Goal: Task Accomplishment & Management: Complete application form

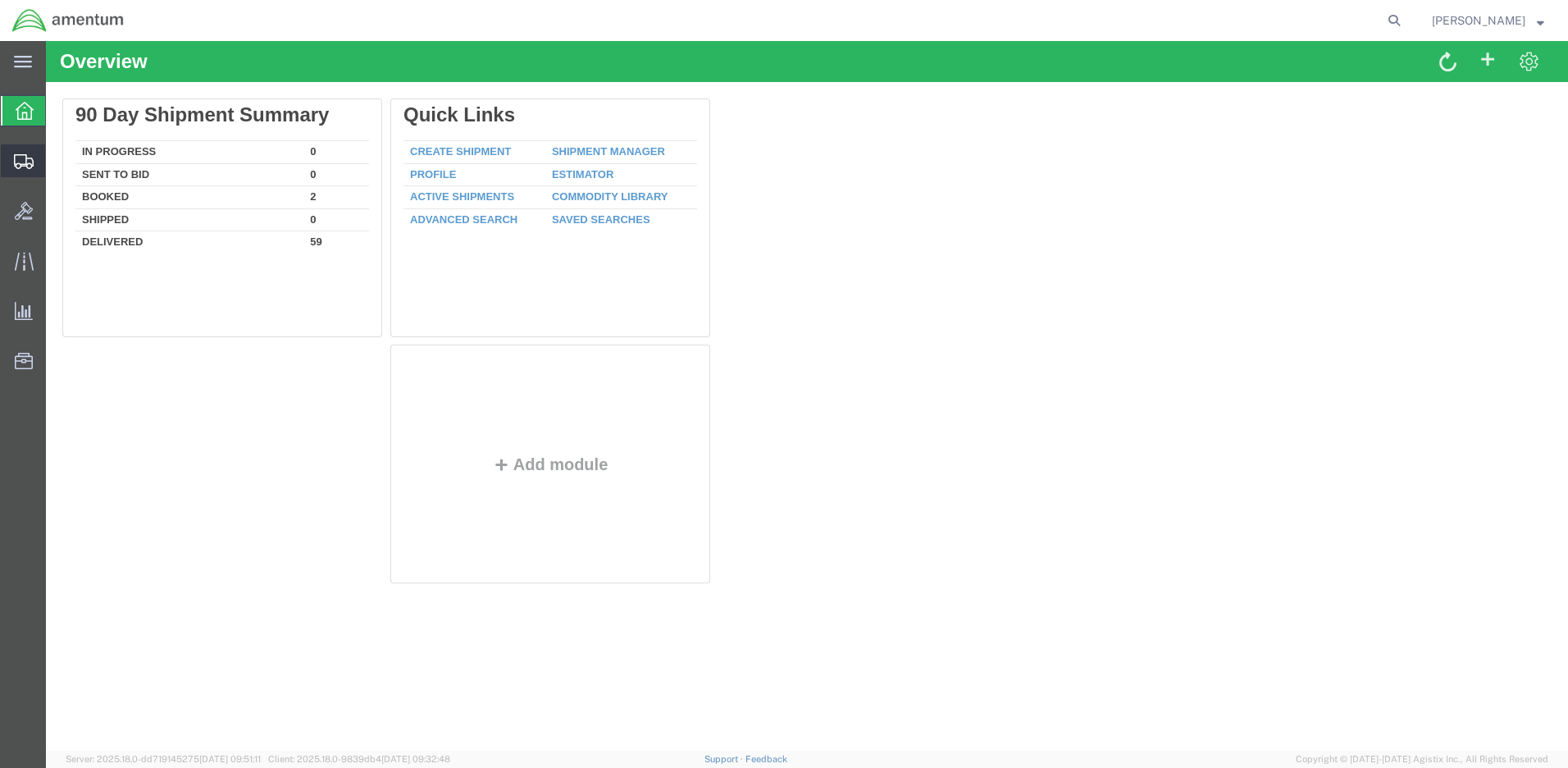
click at [0, 0] on span "Create Shipment" at bounding box center [0, 0] width 0 height 0
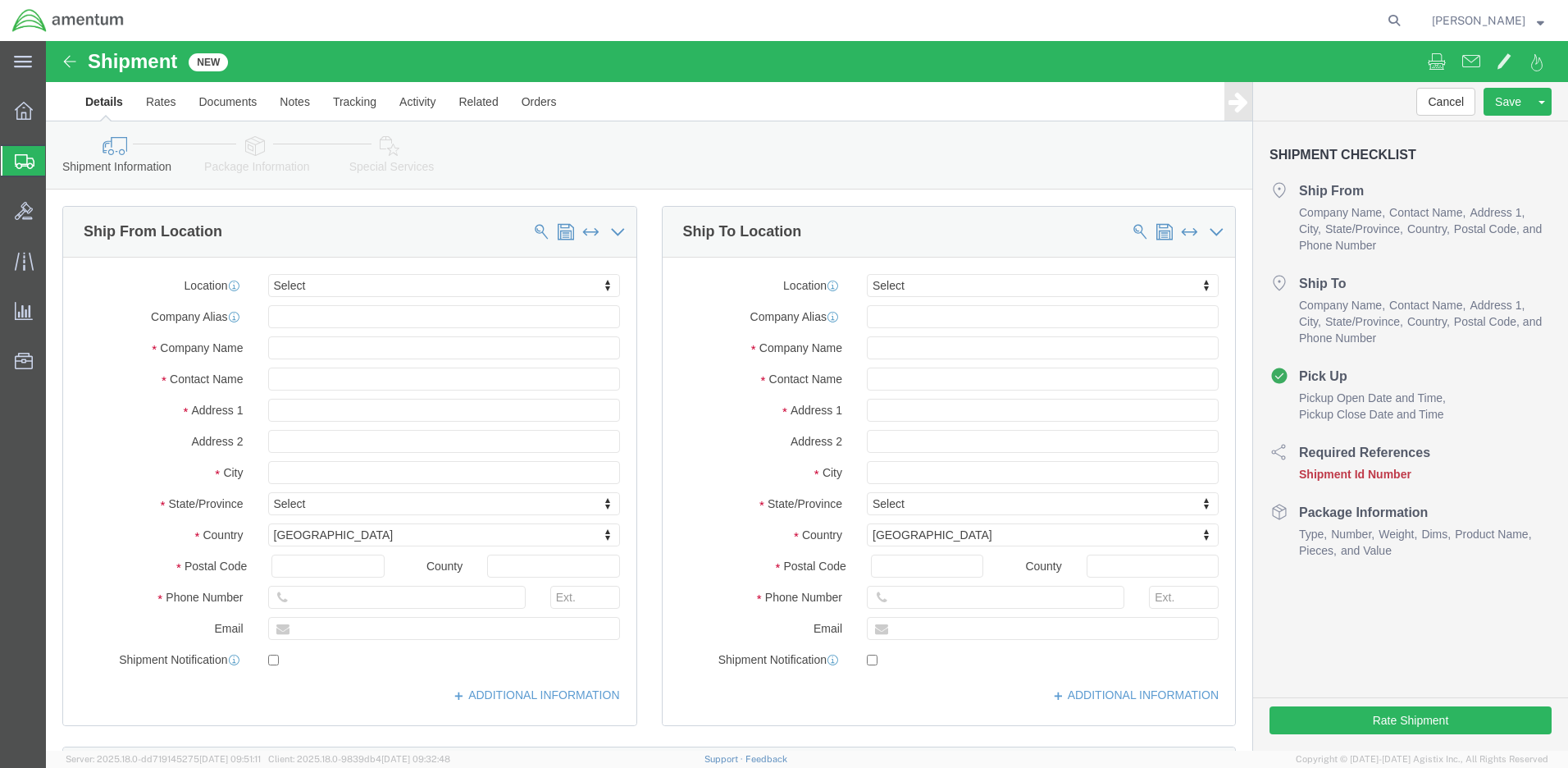
select select
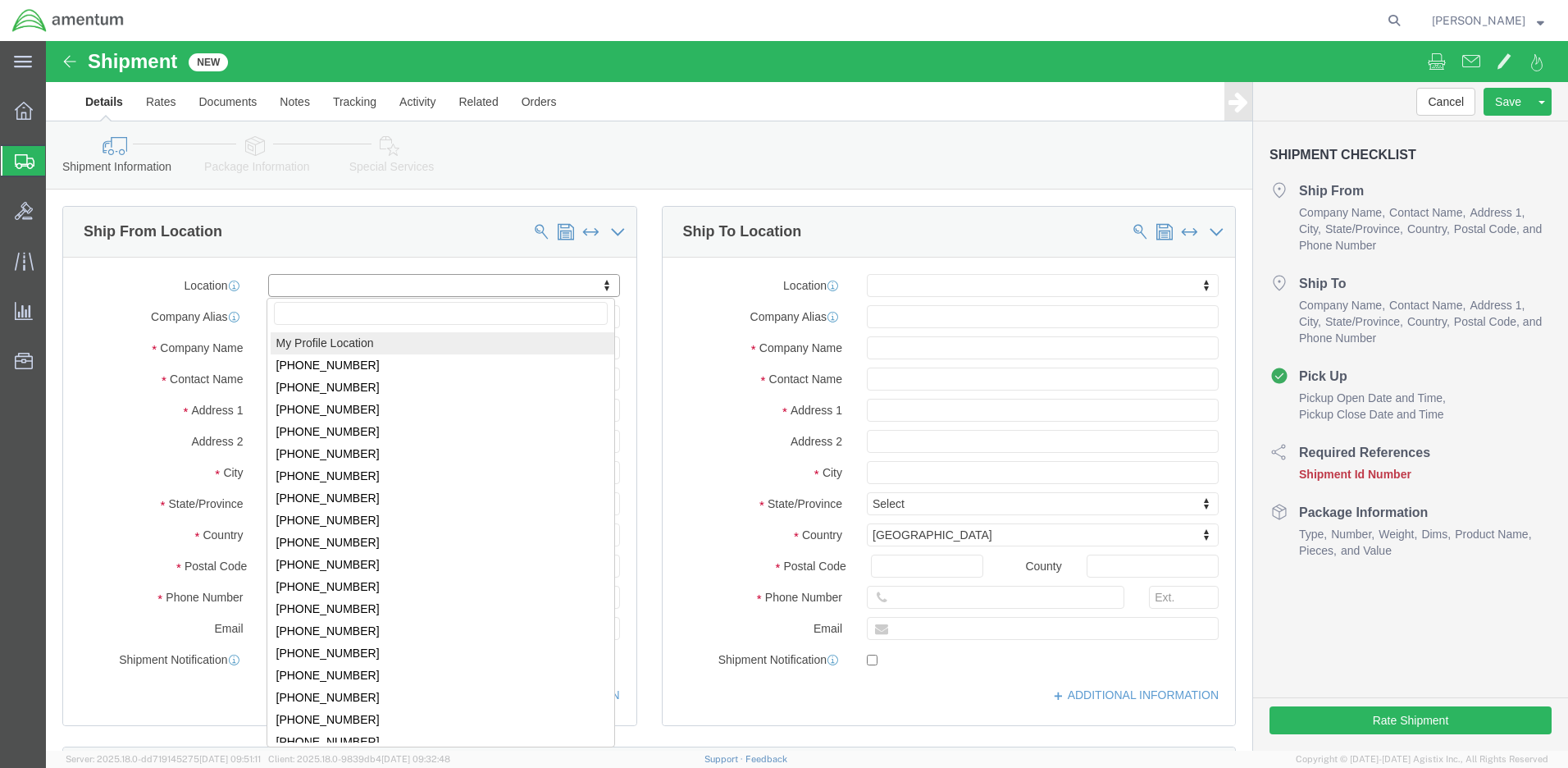
click body "Shipment New Details Rates Documents Notes Tracking Activity Related Orders Can…"
select select "MYPROFILE"
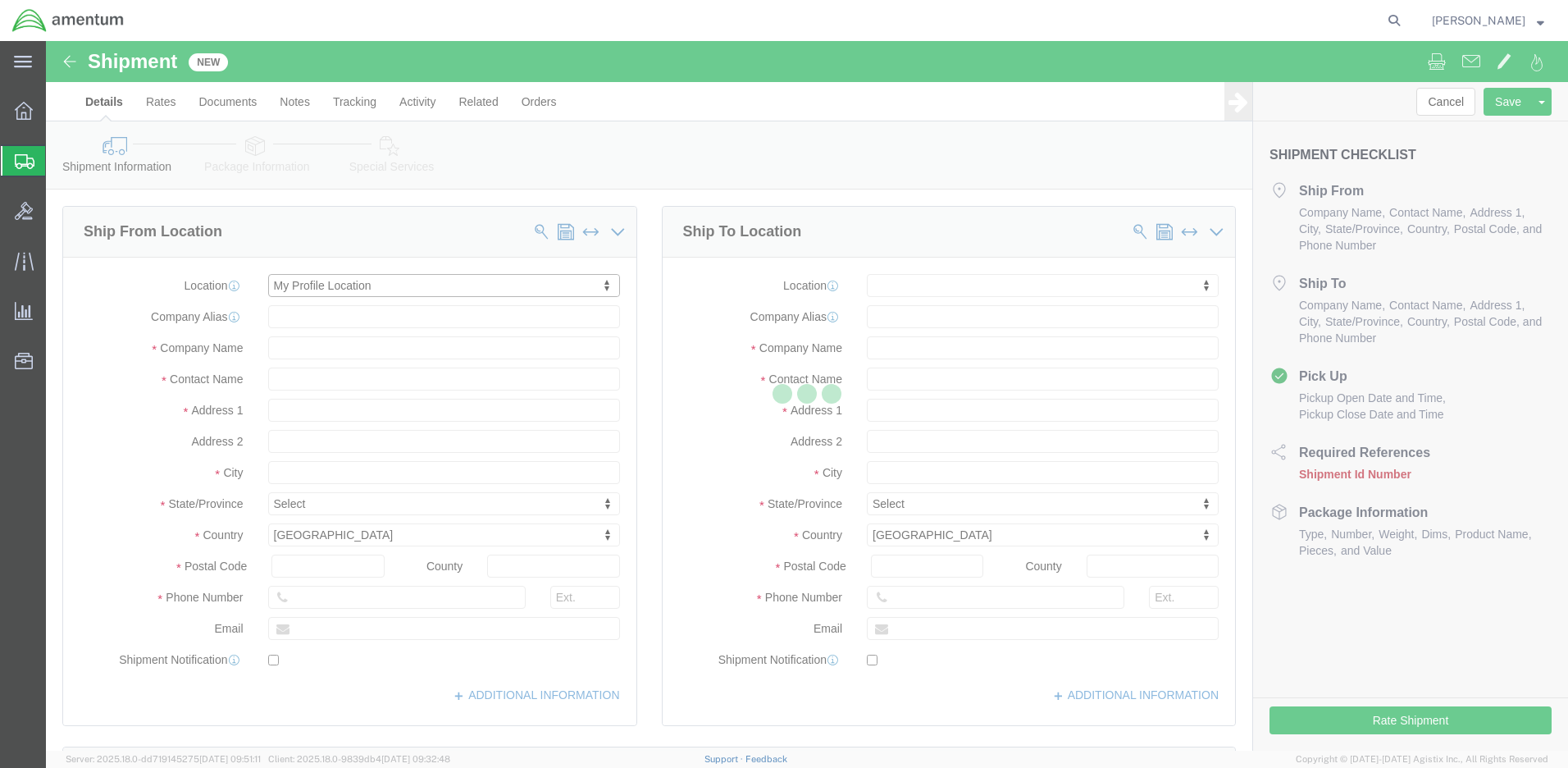
select select "WA"
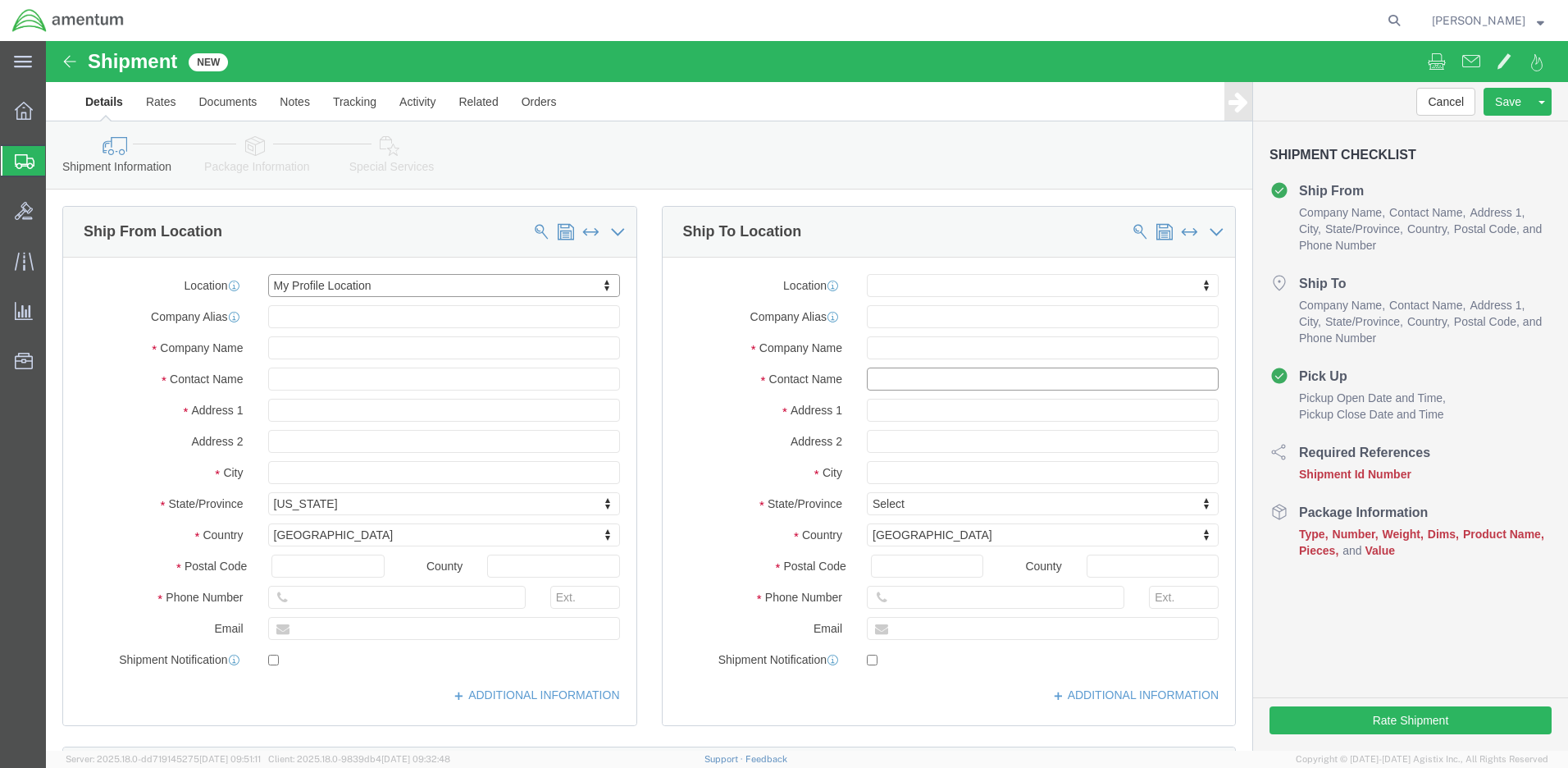
click input "text"
type input "cliff"
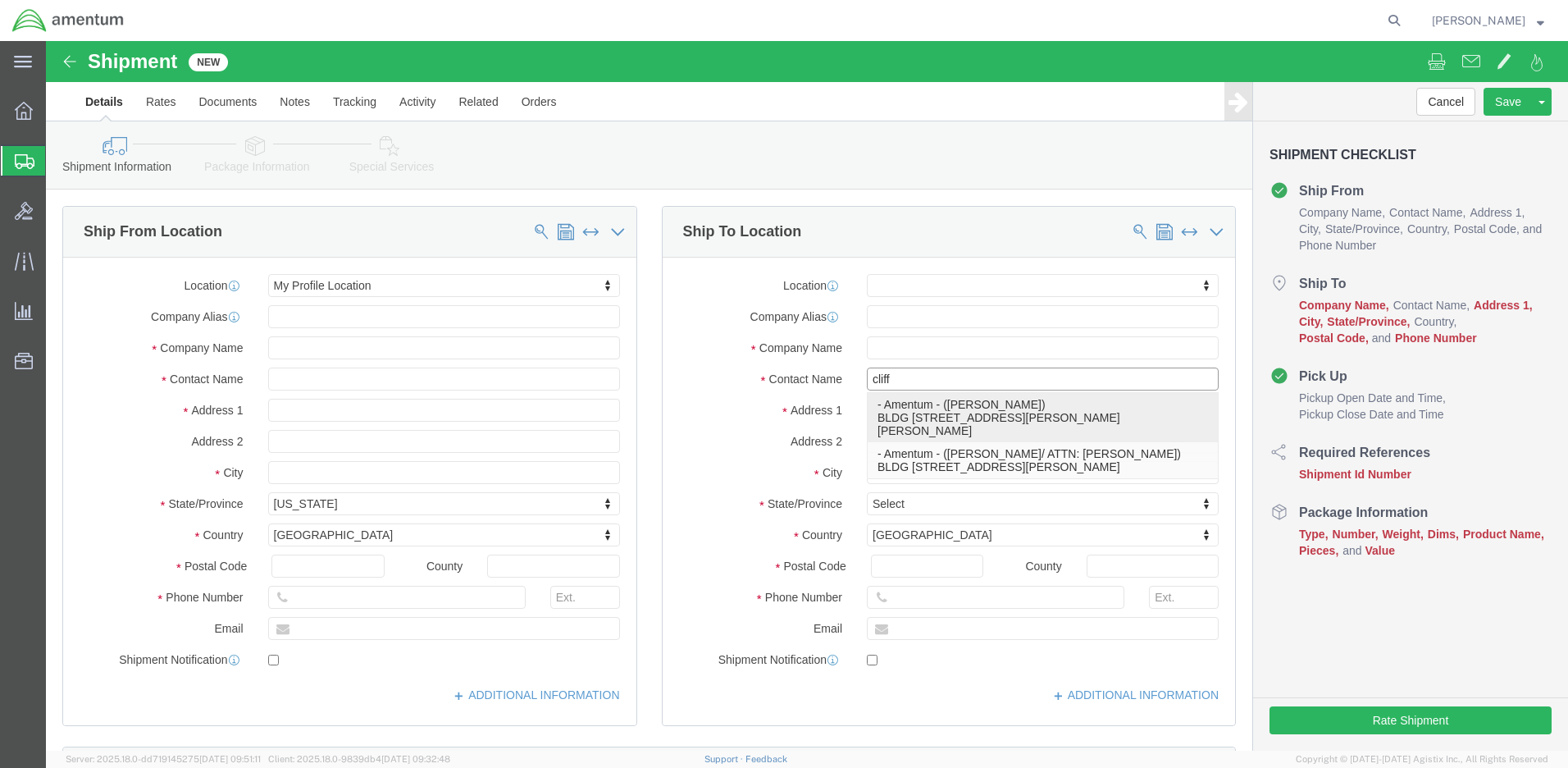
click p "- Amentum - ([PERSON_NAME]) BLDG [STREET_ADDRESS][PERSON_NAME][PERSON_NAME]"
select select "[GEOGRAPHIC_DATA]"
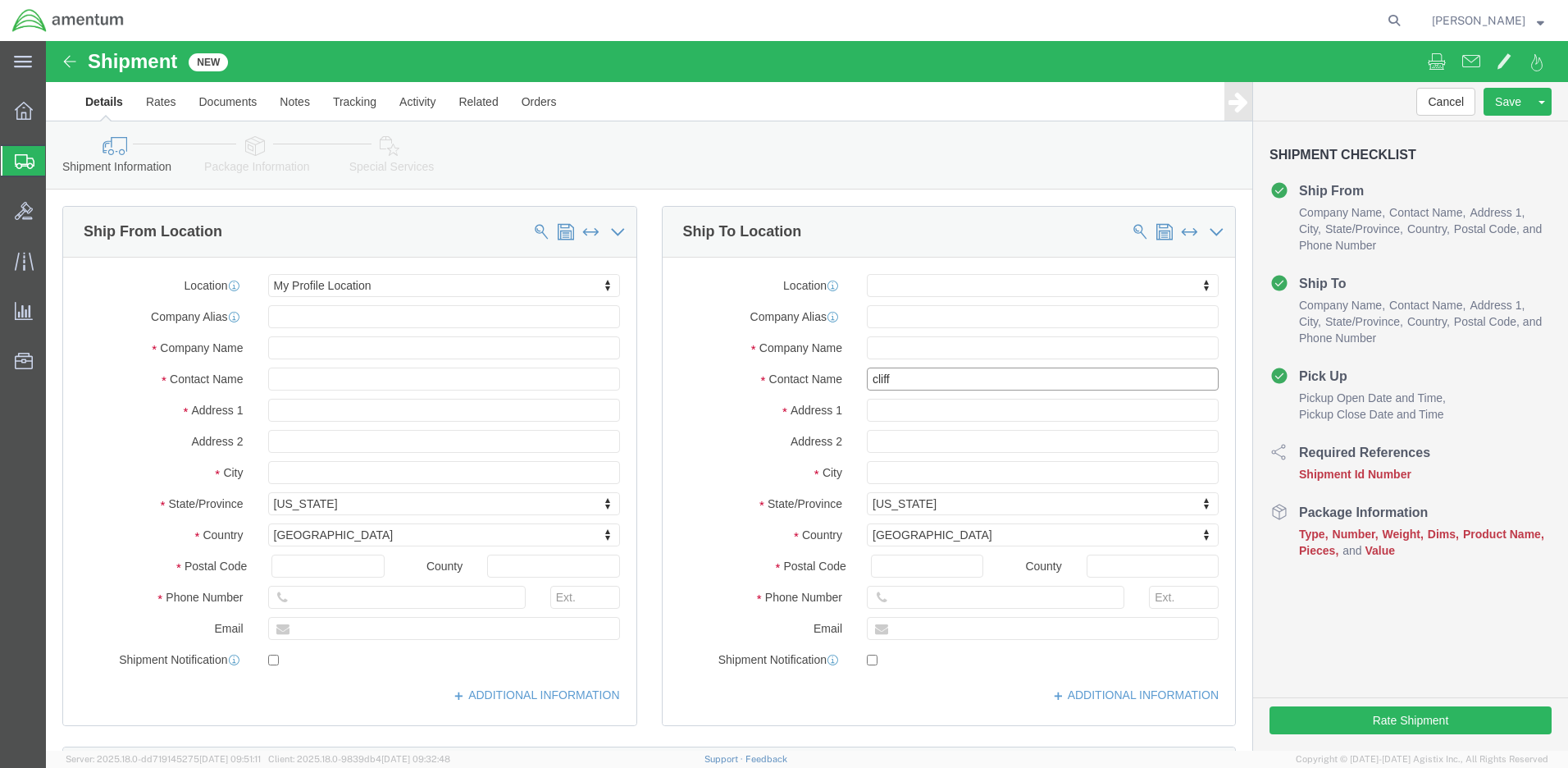
type input "[PERSON_NAME]"
click input "text"
paste input "4999.R.2521.AW.AM.0F.YWKM.00"
type input "4999.R.2521.AW.AM.0F.YWKM.00"
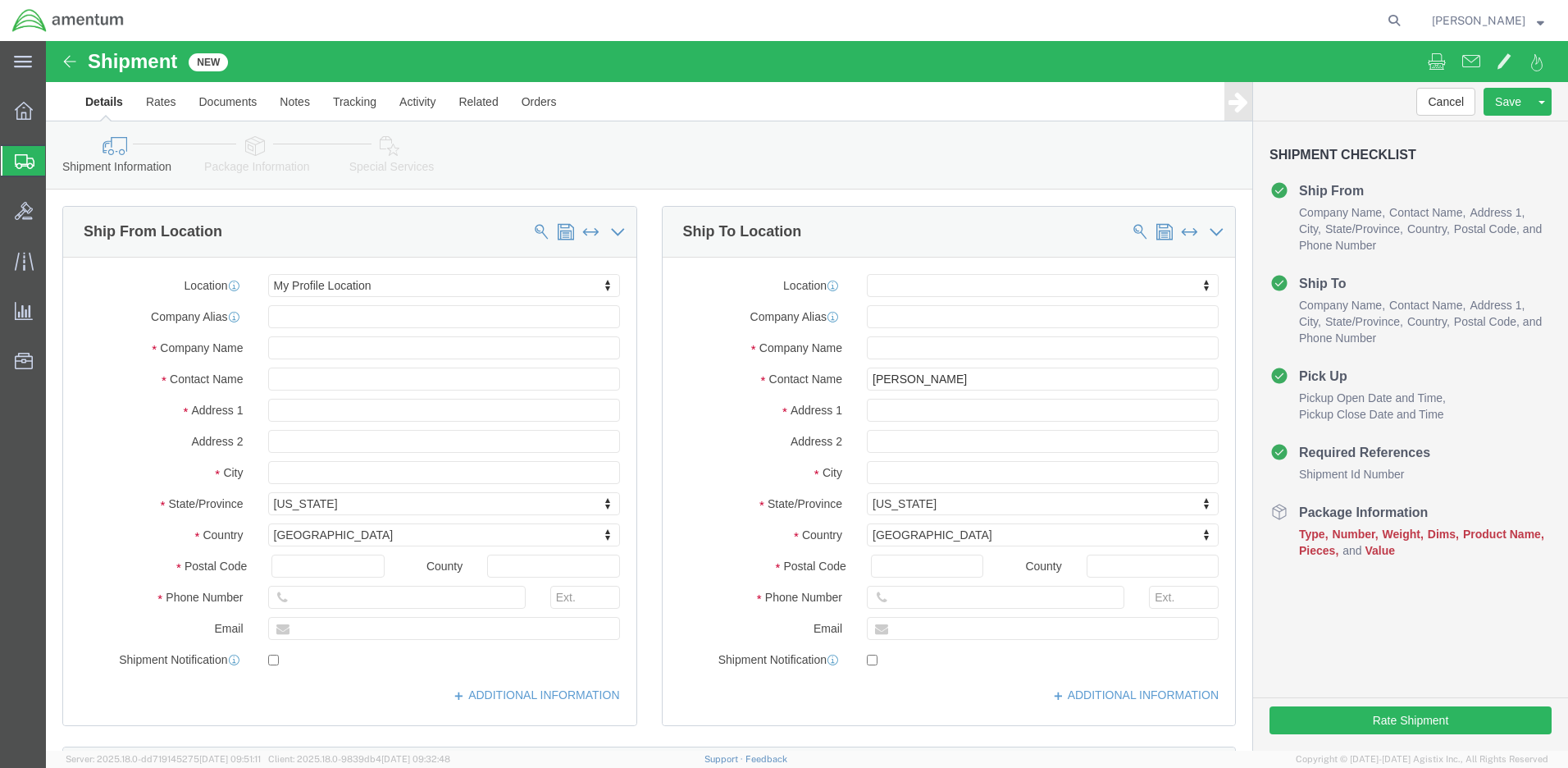
click button "Continue"
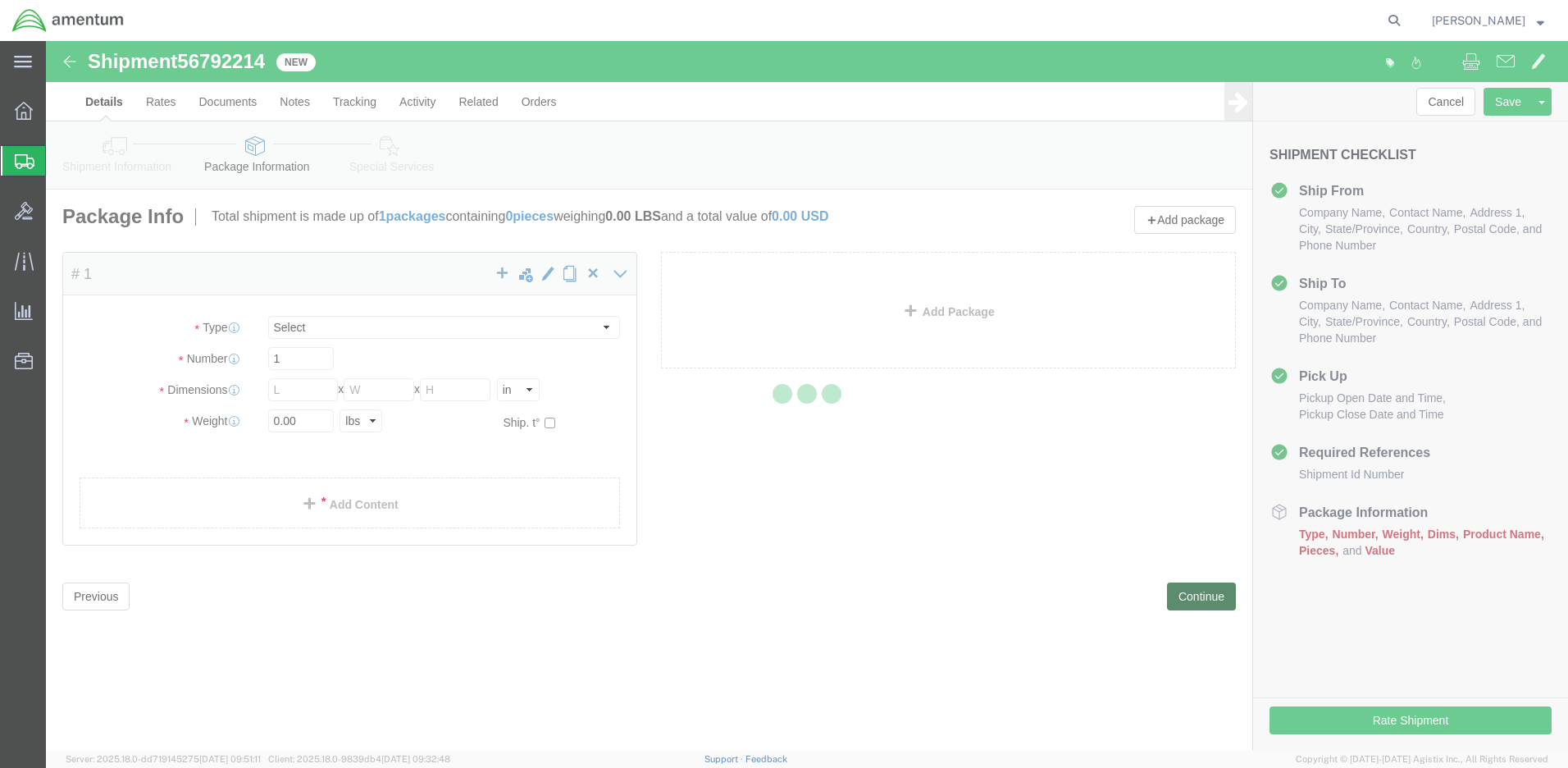
select select "CBOX"
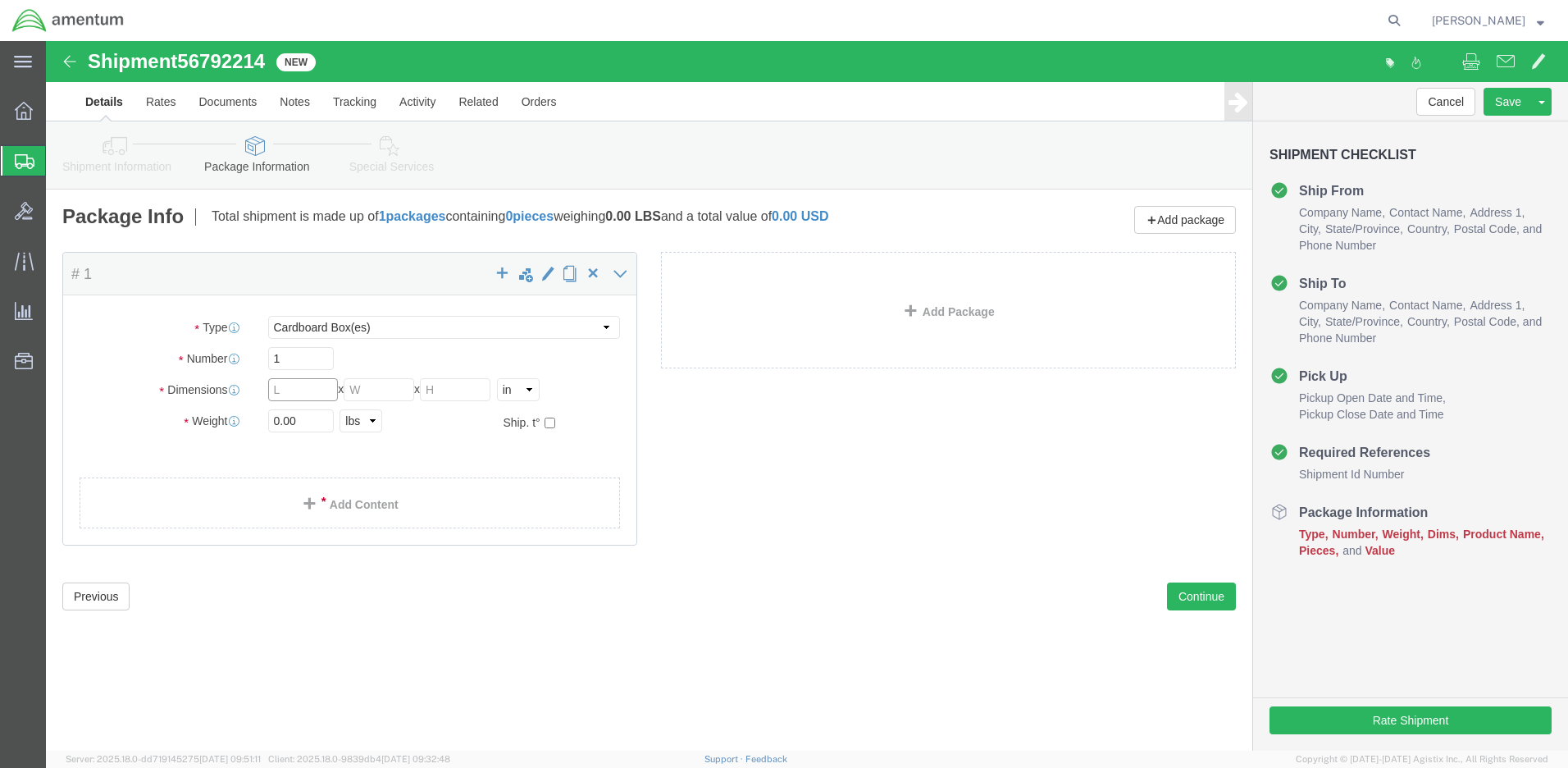
click input "text"
type input "10"
type input "9"
type input "7"
drag, startPoint x: 260, startPoint y: 379, endPoint x: 204, endPoint y: 379, distance: 56.0
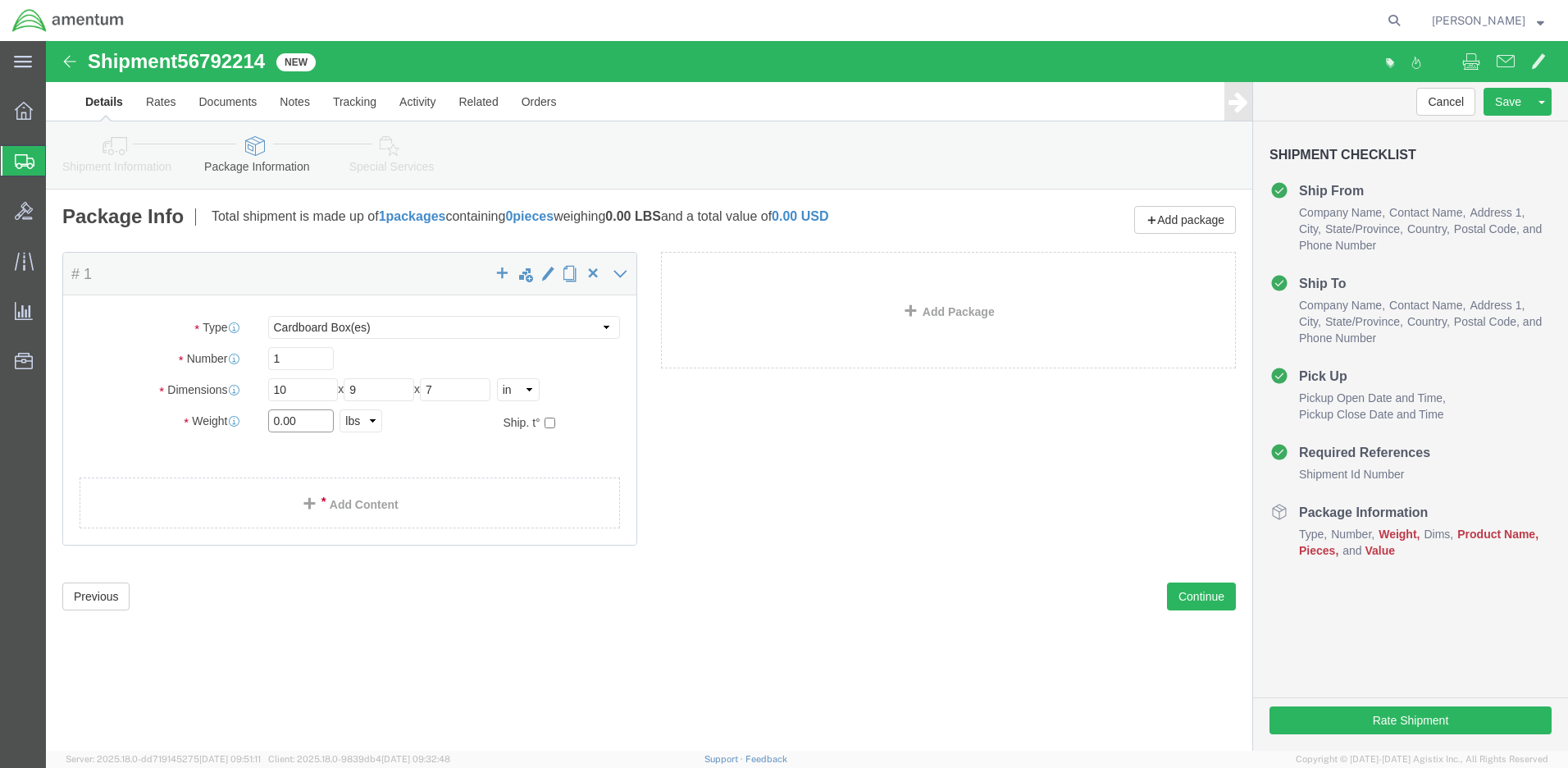
click div "Weight 0.00 Select kgs lbs Ship. t°"
type input "2"
click link "Add Content"
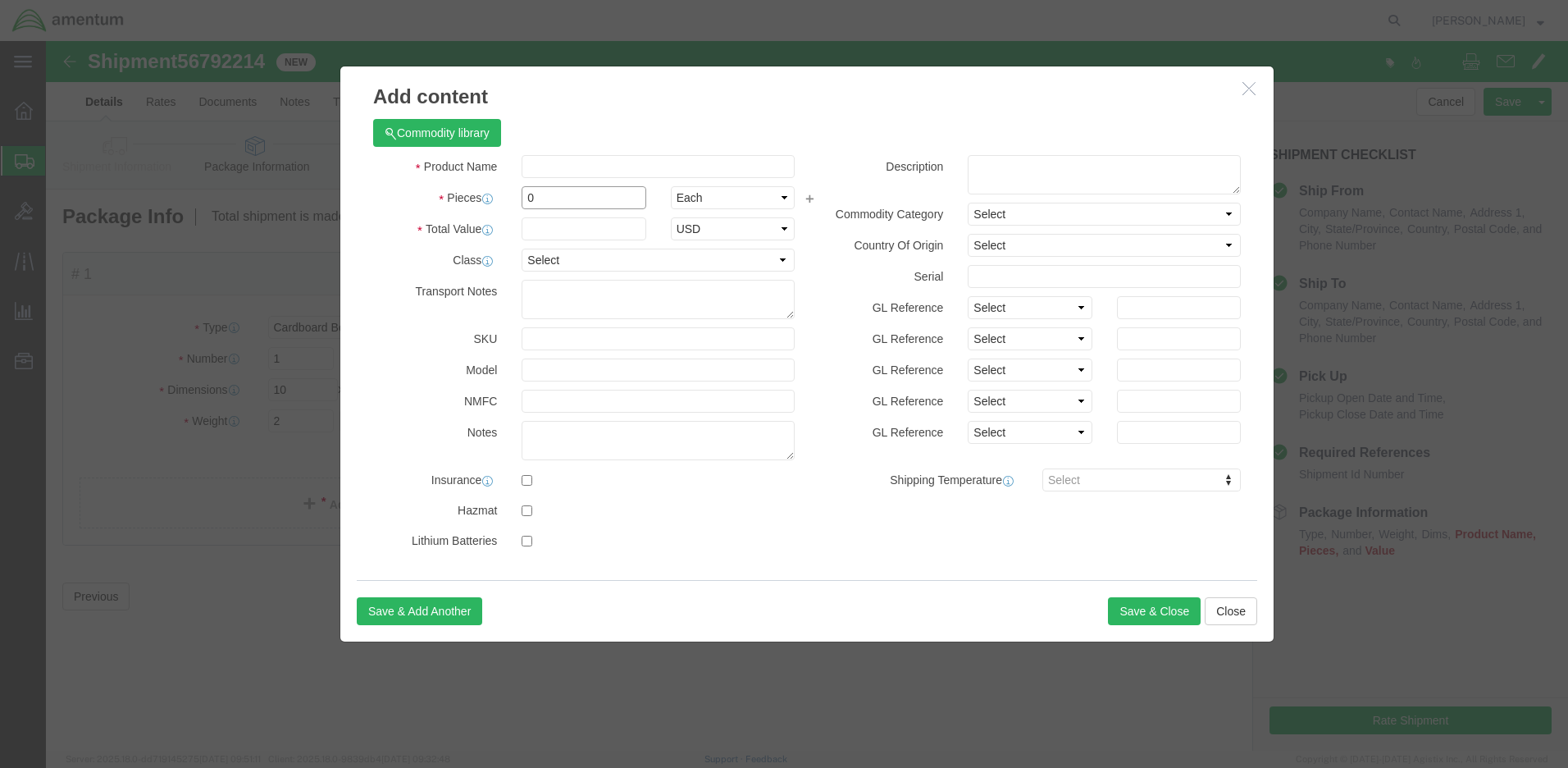
drag, startPoint x: 494, startPoint y: 156, endPoint x: 470, endPoint y: 156, distance: 24.0
click div "0"
type input "1"
click input "text"
type input "100"
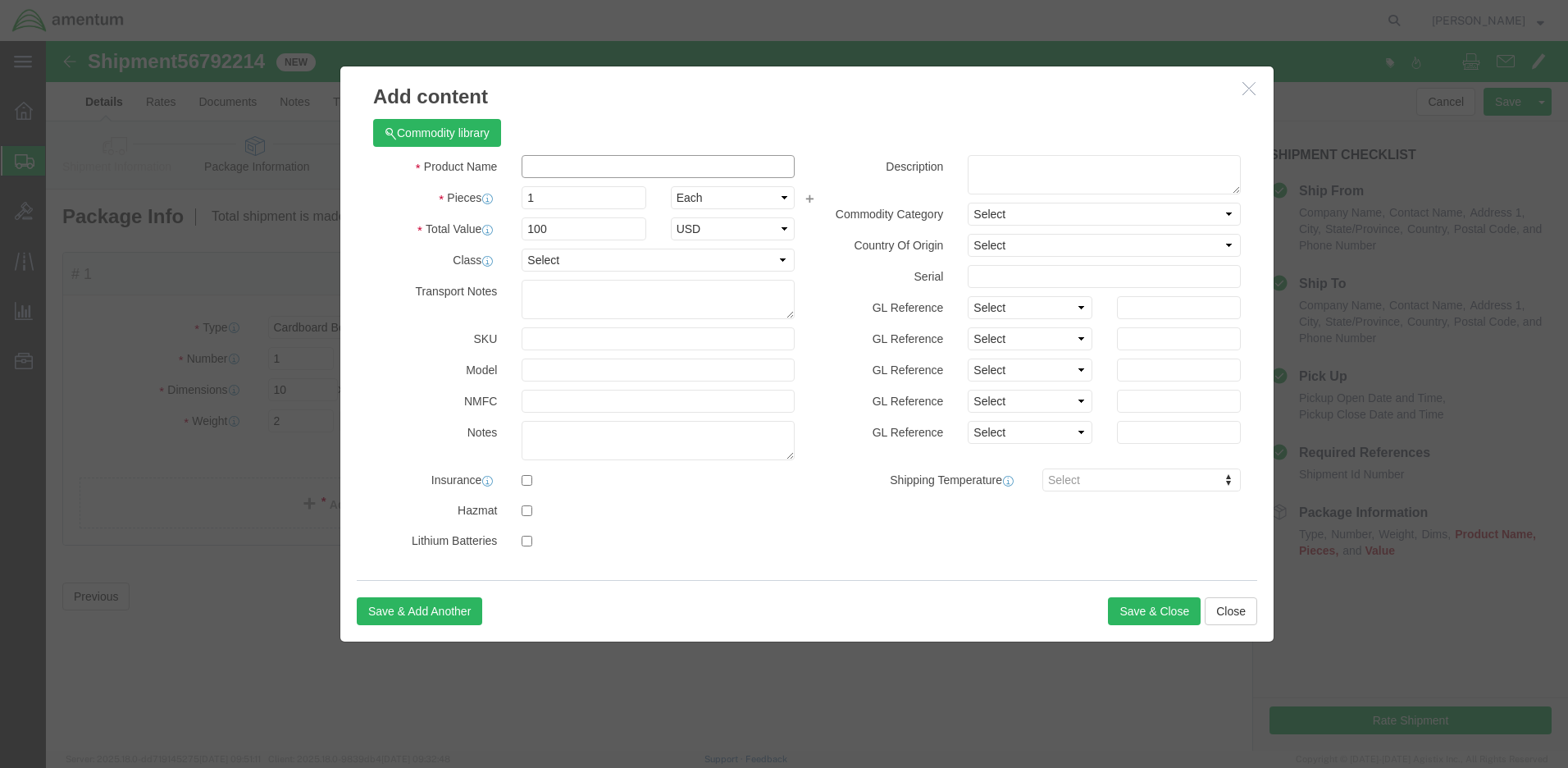
click input "text"
type input "ACFT Parts"
click button "Save & Close"
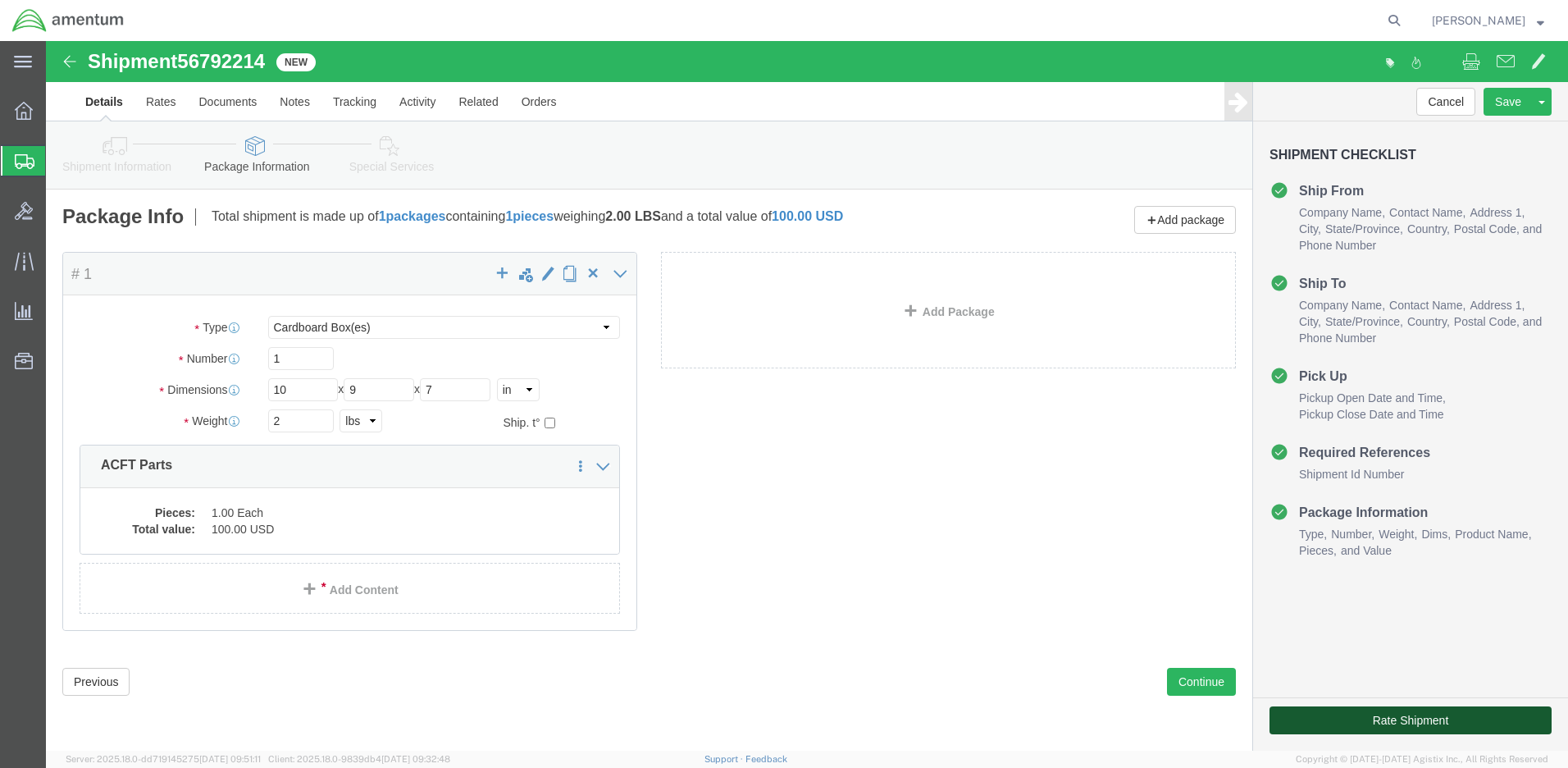
click button "Rate Shipment"
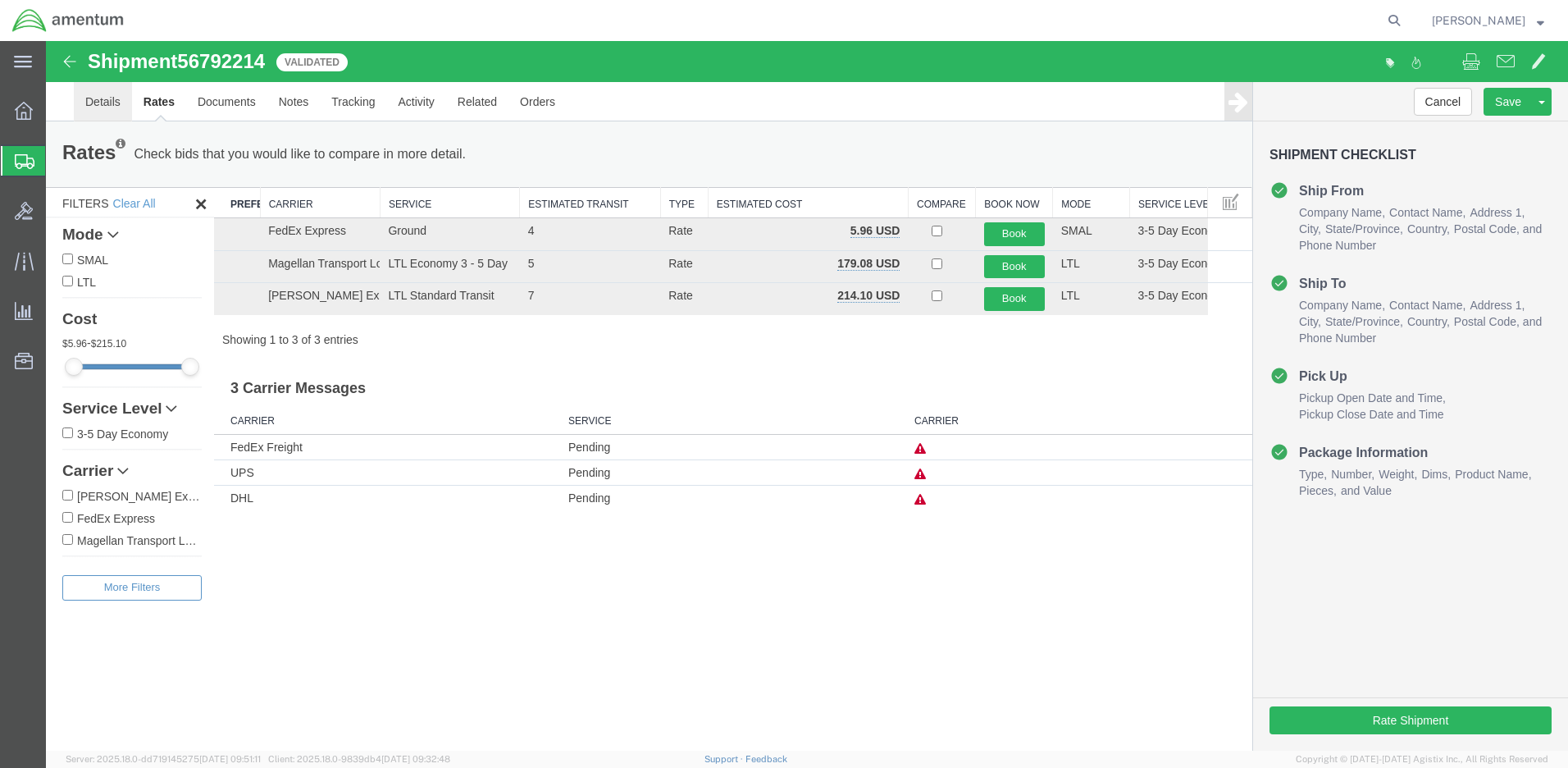
click at [105, 100] on link "Details" at bounding box center [103, 102] width 58 height 40
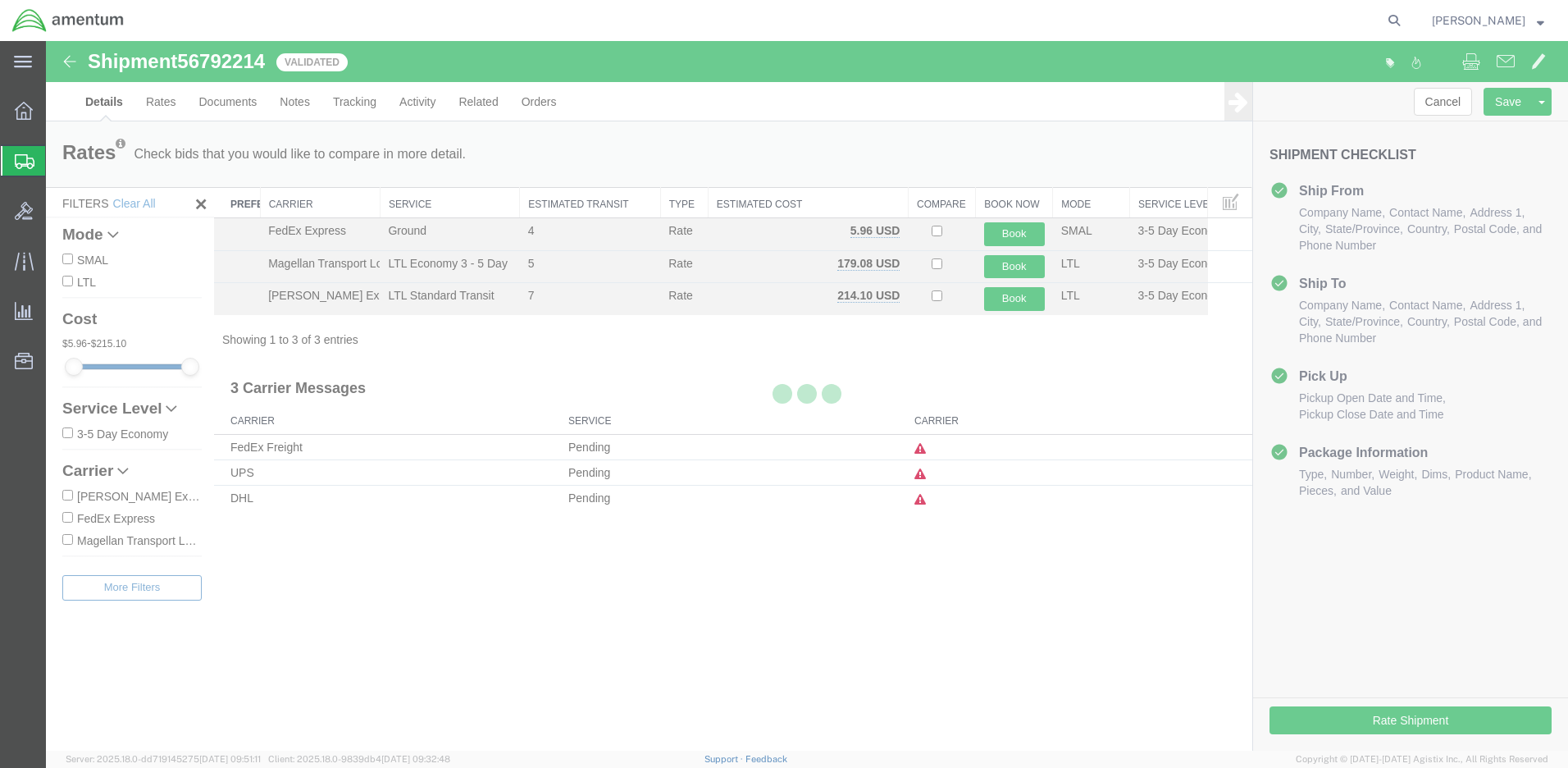
select select "42645"
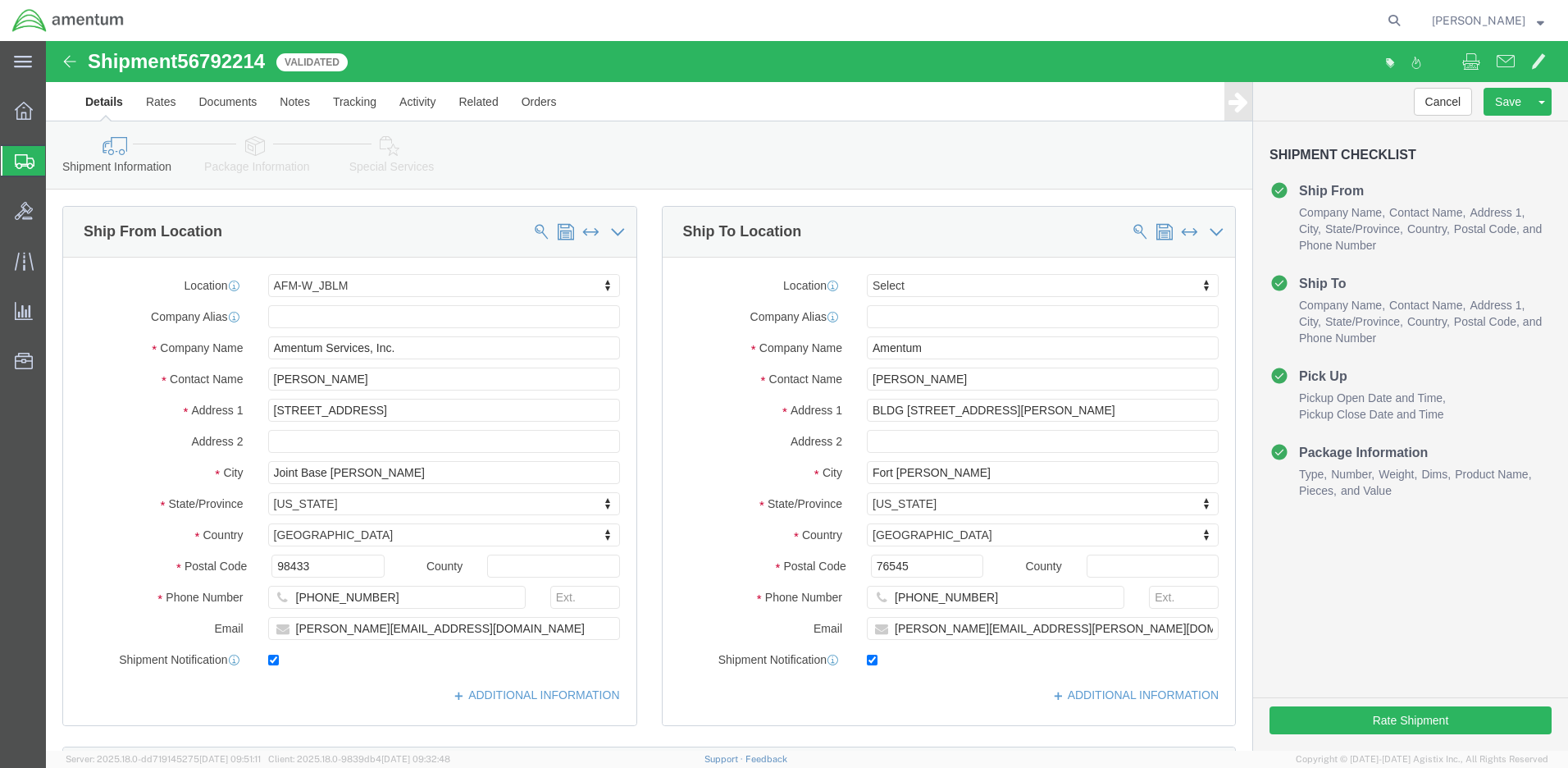
scroll to position [656, 0]
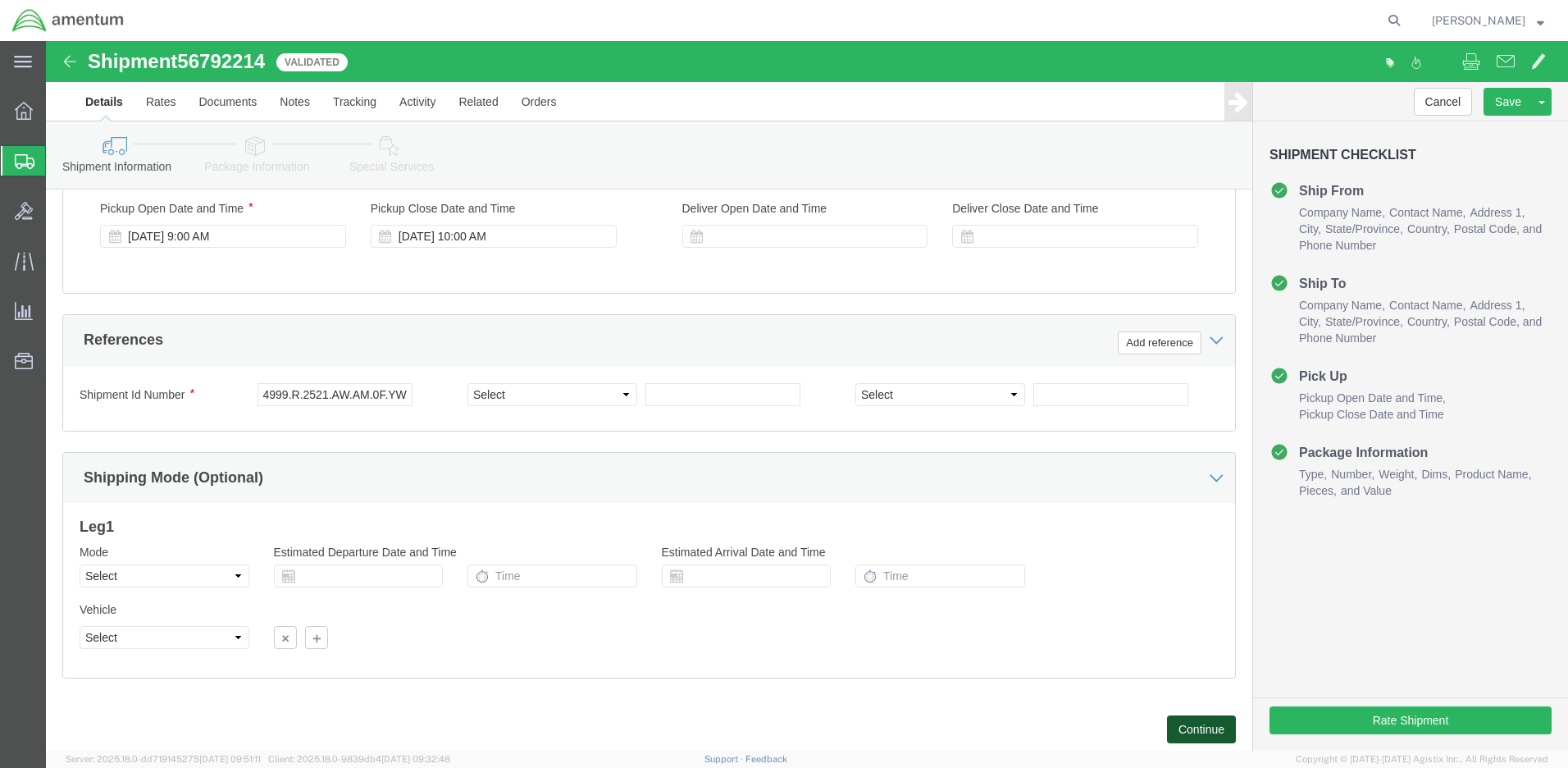
click button "Continue"
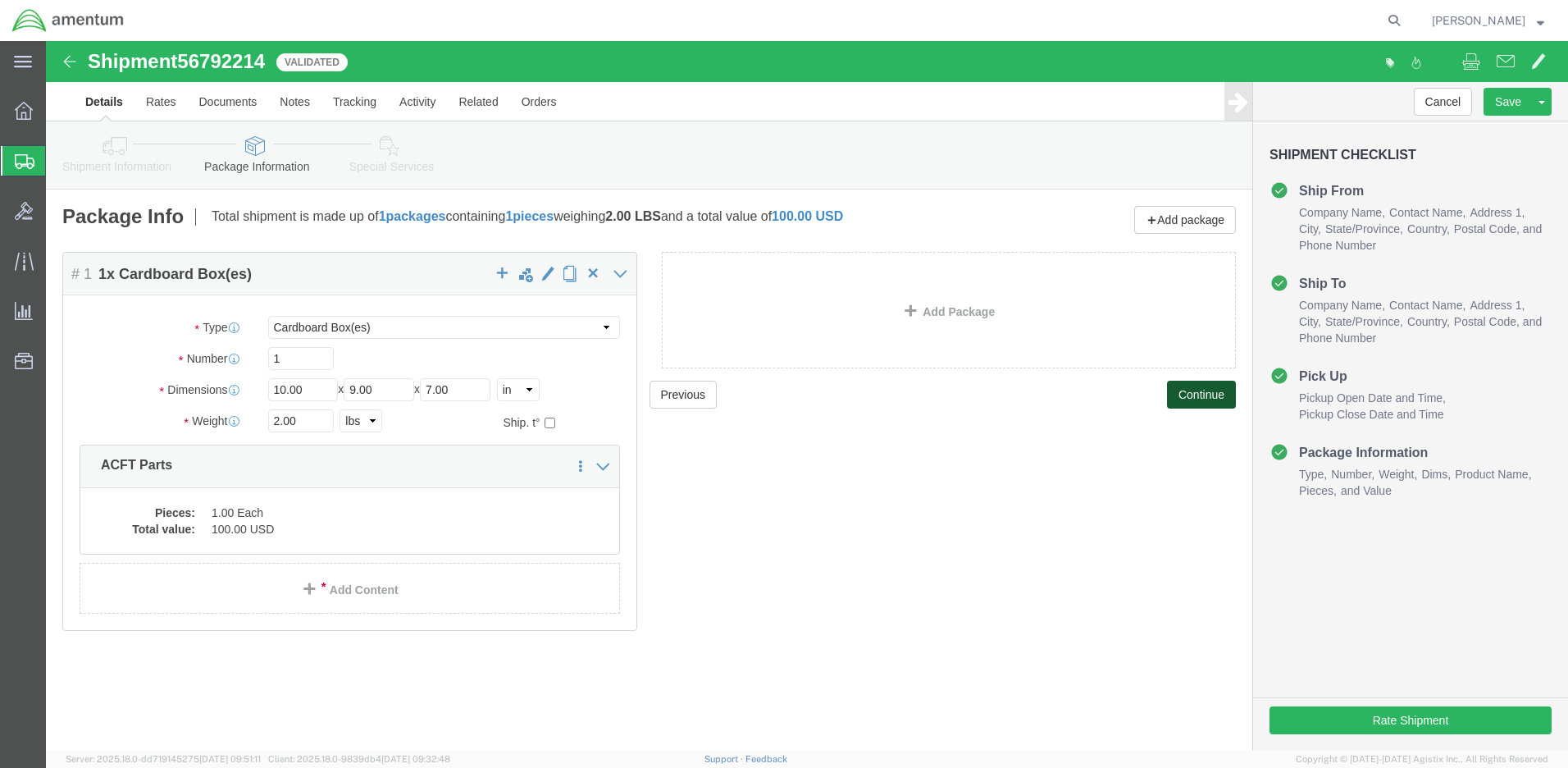
scroll to position [0, 0]
click button "Rate Shipment"
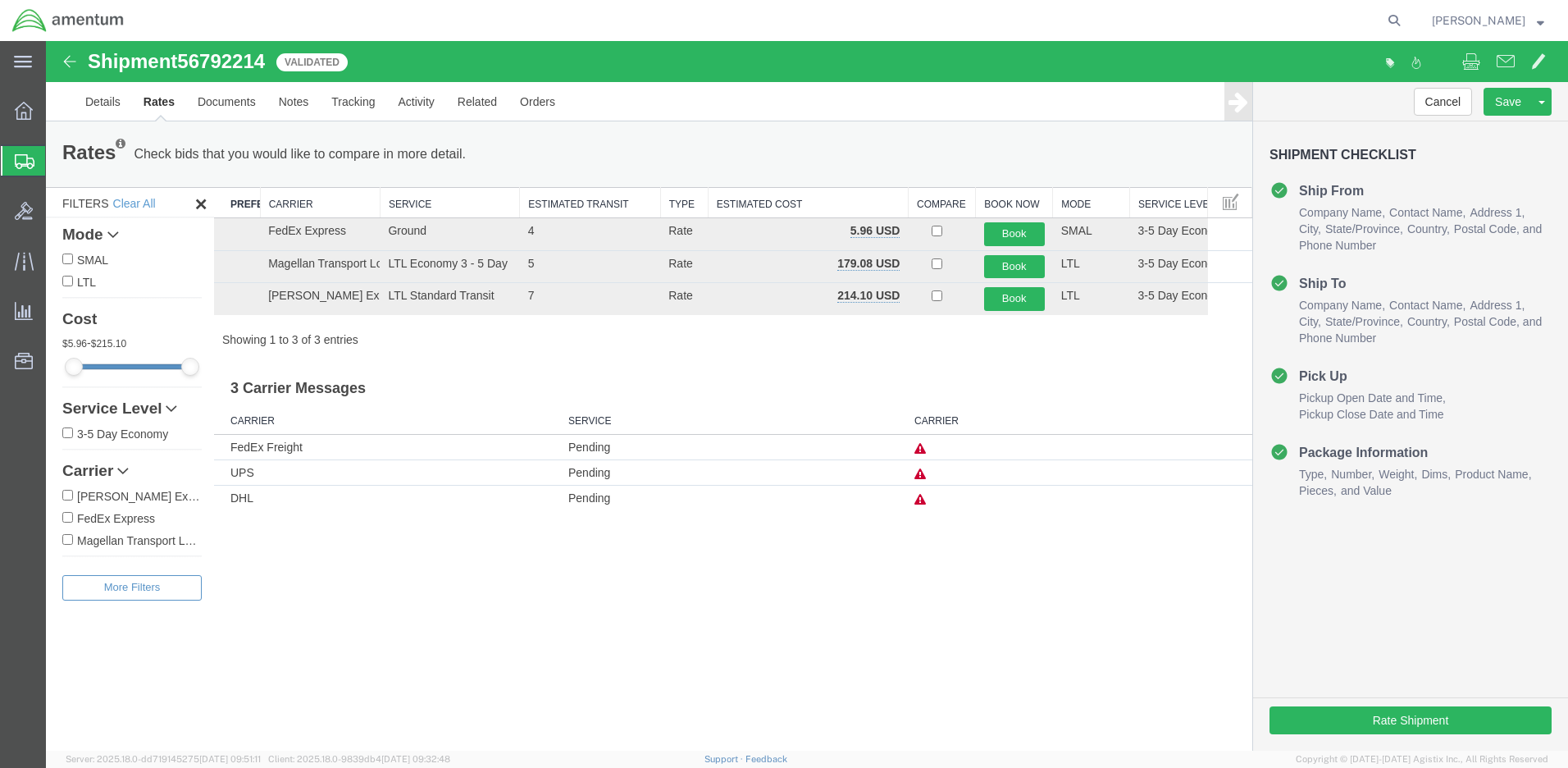
click at [267, 449] on td "FedEx Freight" at bounding box center [387, 447] width 346 height 26
click at [610, 453] on td "Pending" at bounding box center [733, 447] width 346 height 26
click at [102, 99] on link "Details" at bounding box center [103, 102] width 58 height 40
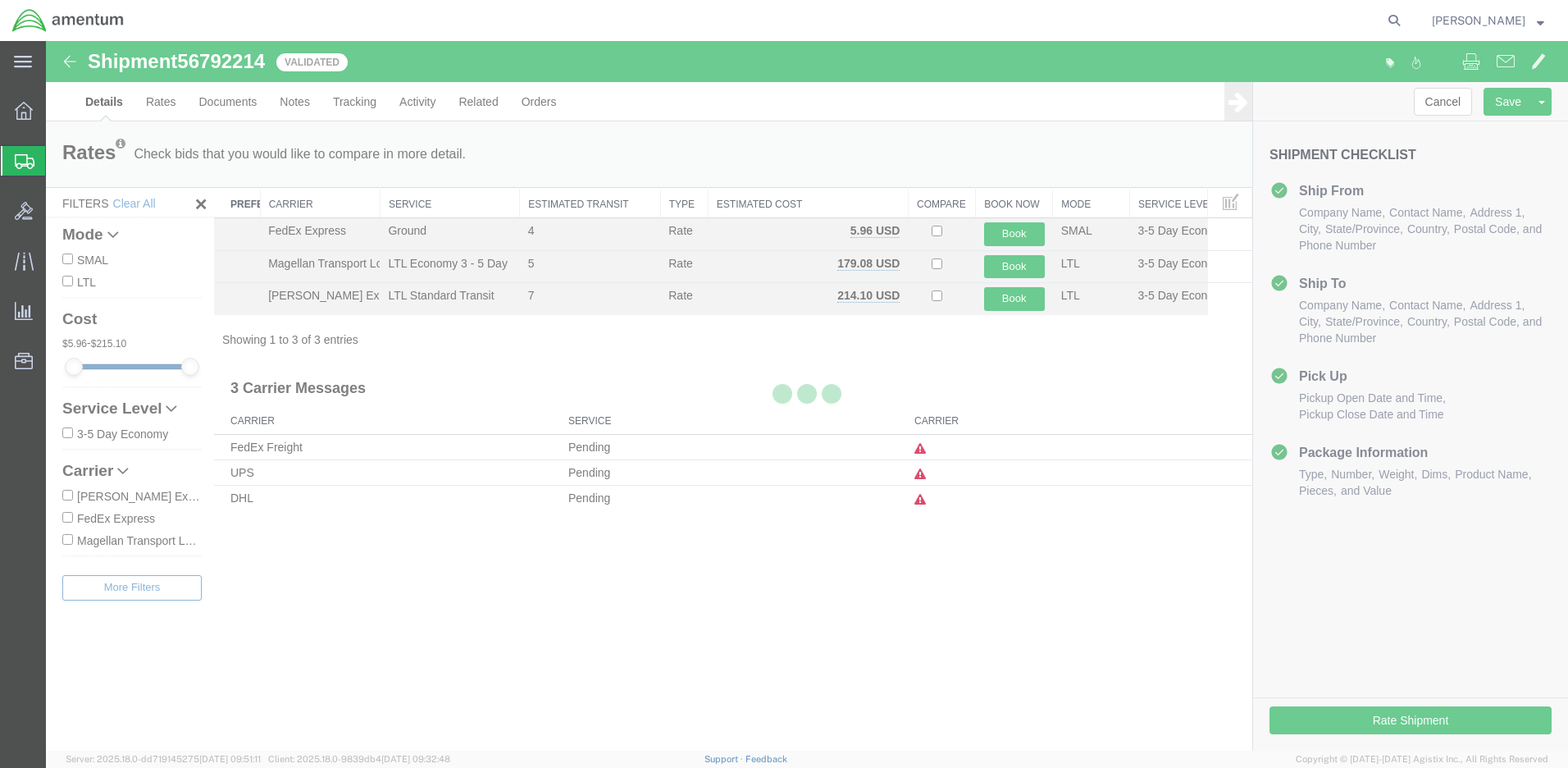
select select "42645"
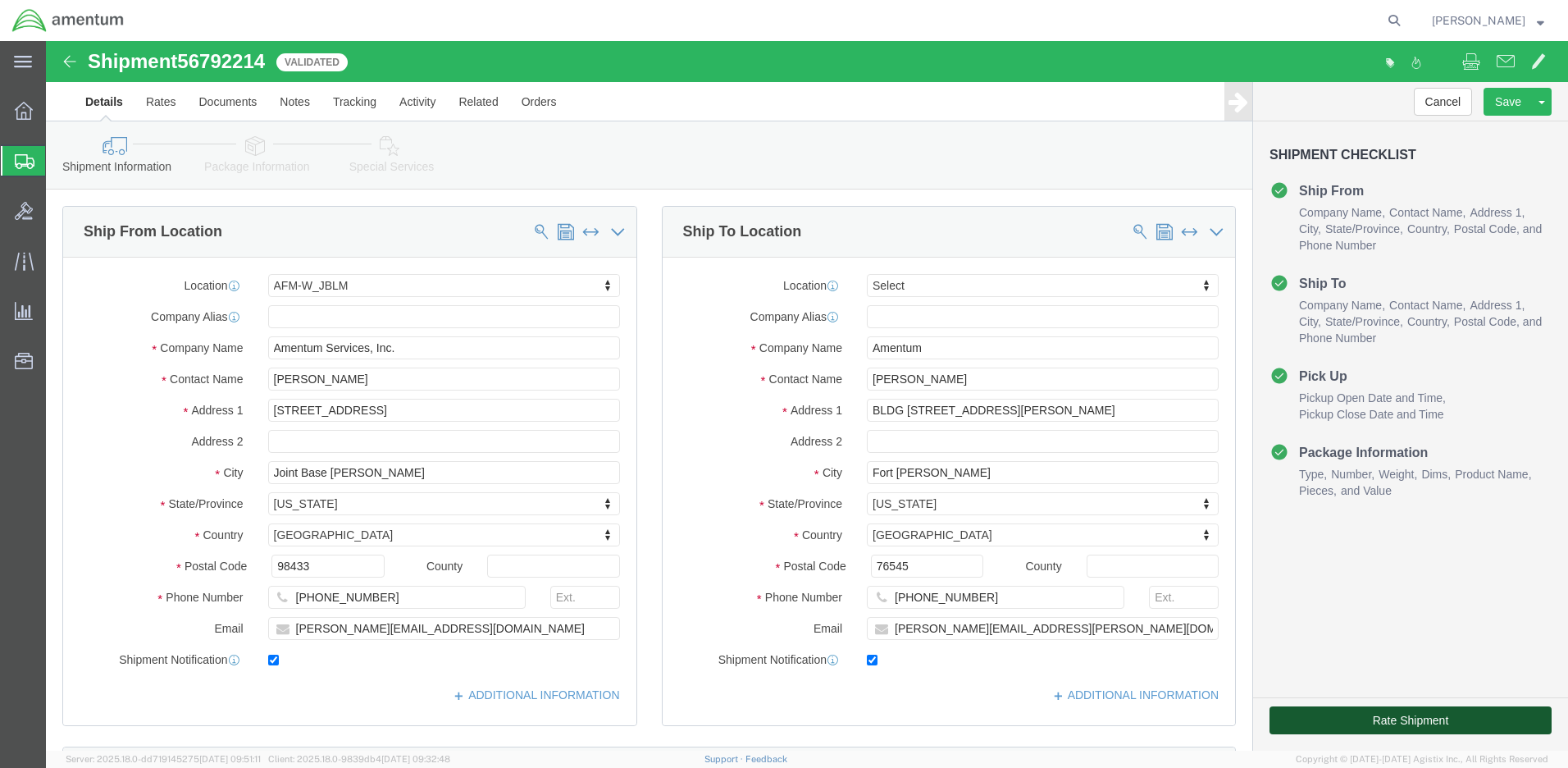
click button "Rate Shipment"
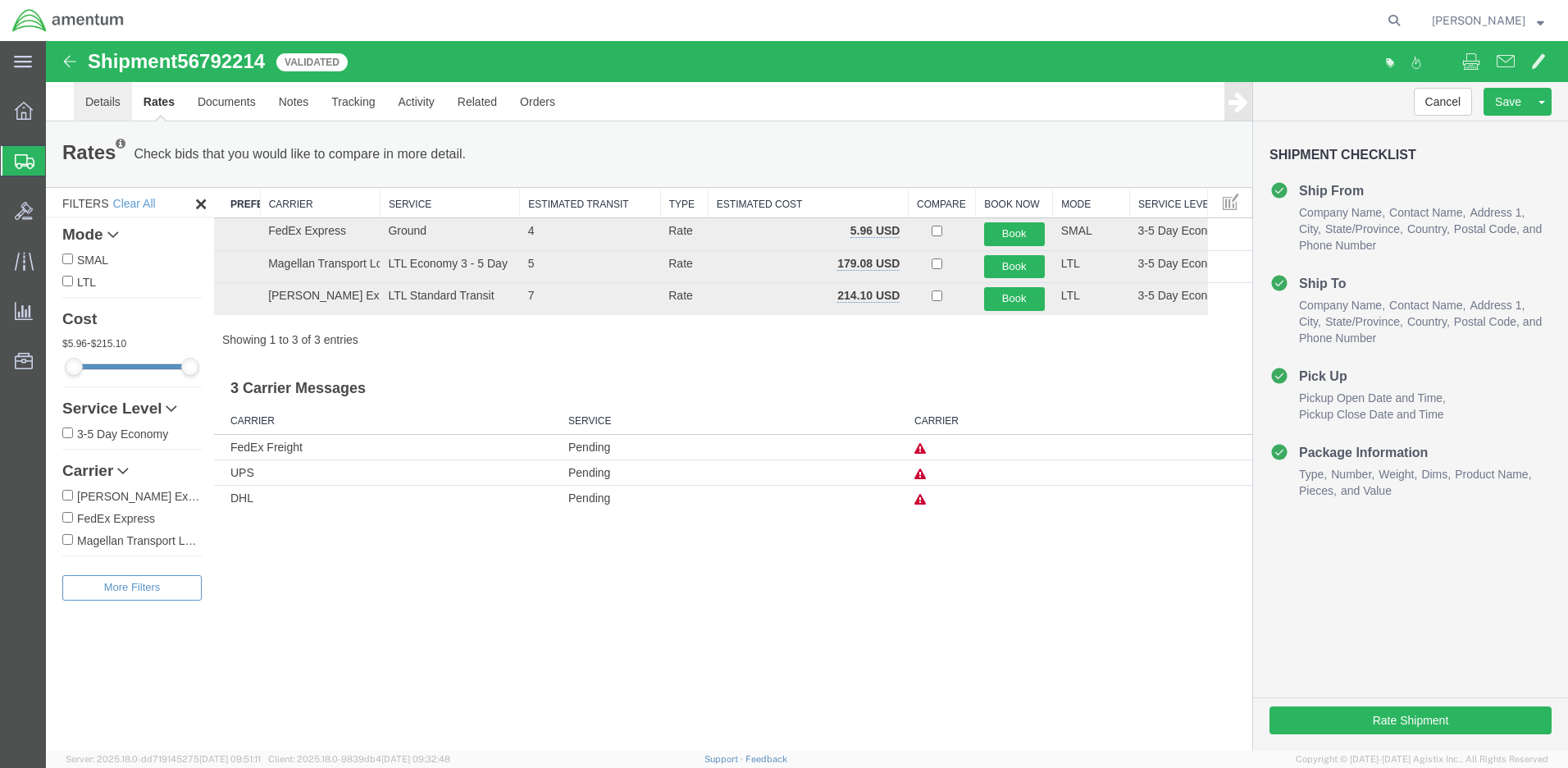
click at [89, 105] on link "Details" at bounding box center [103, 102] width 58 height 40
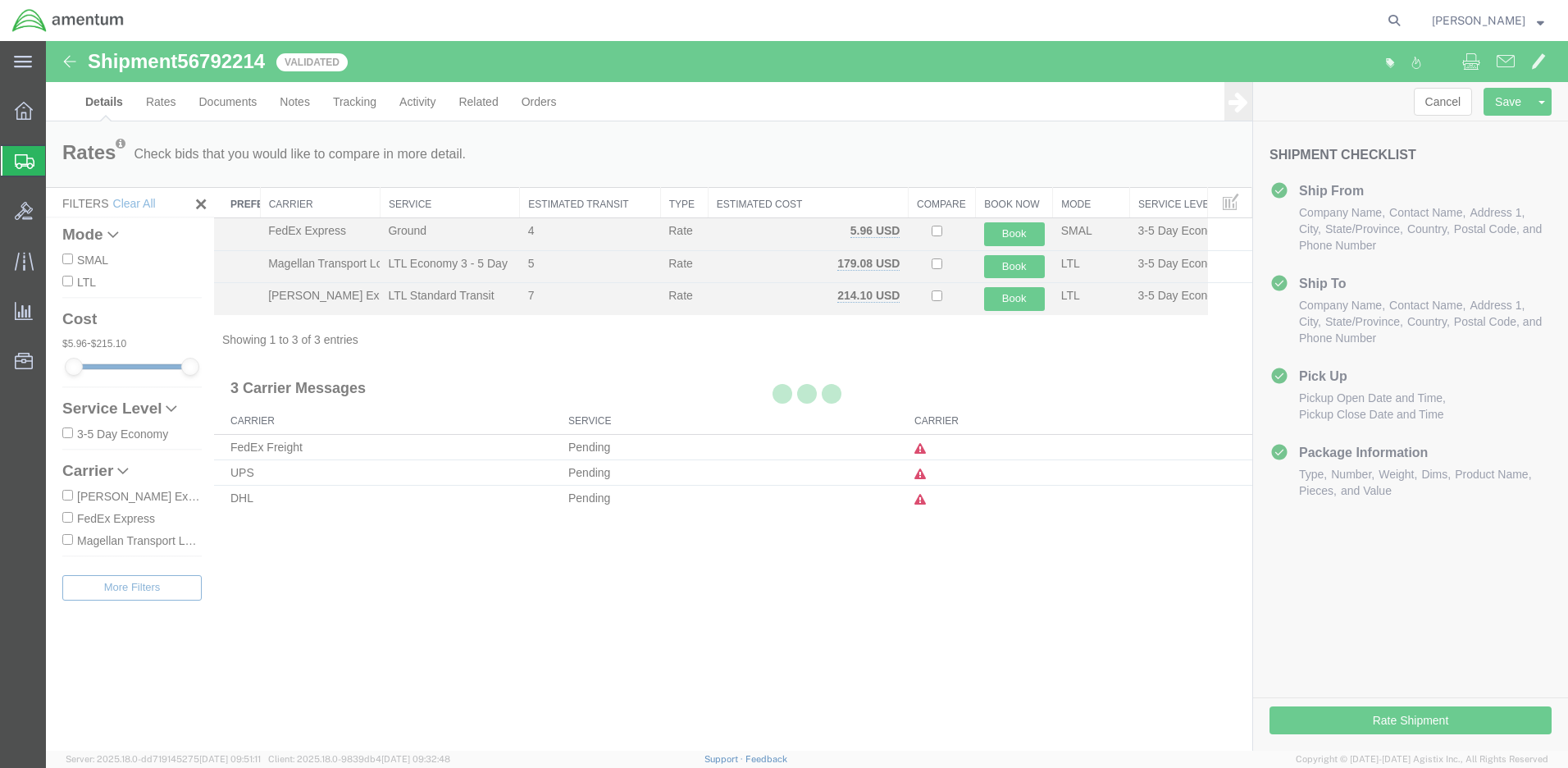
select select "42645"
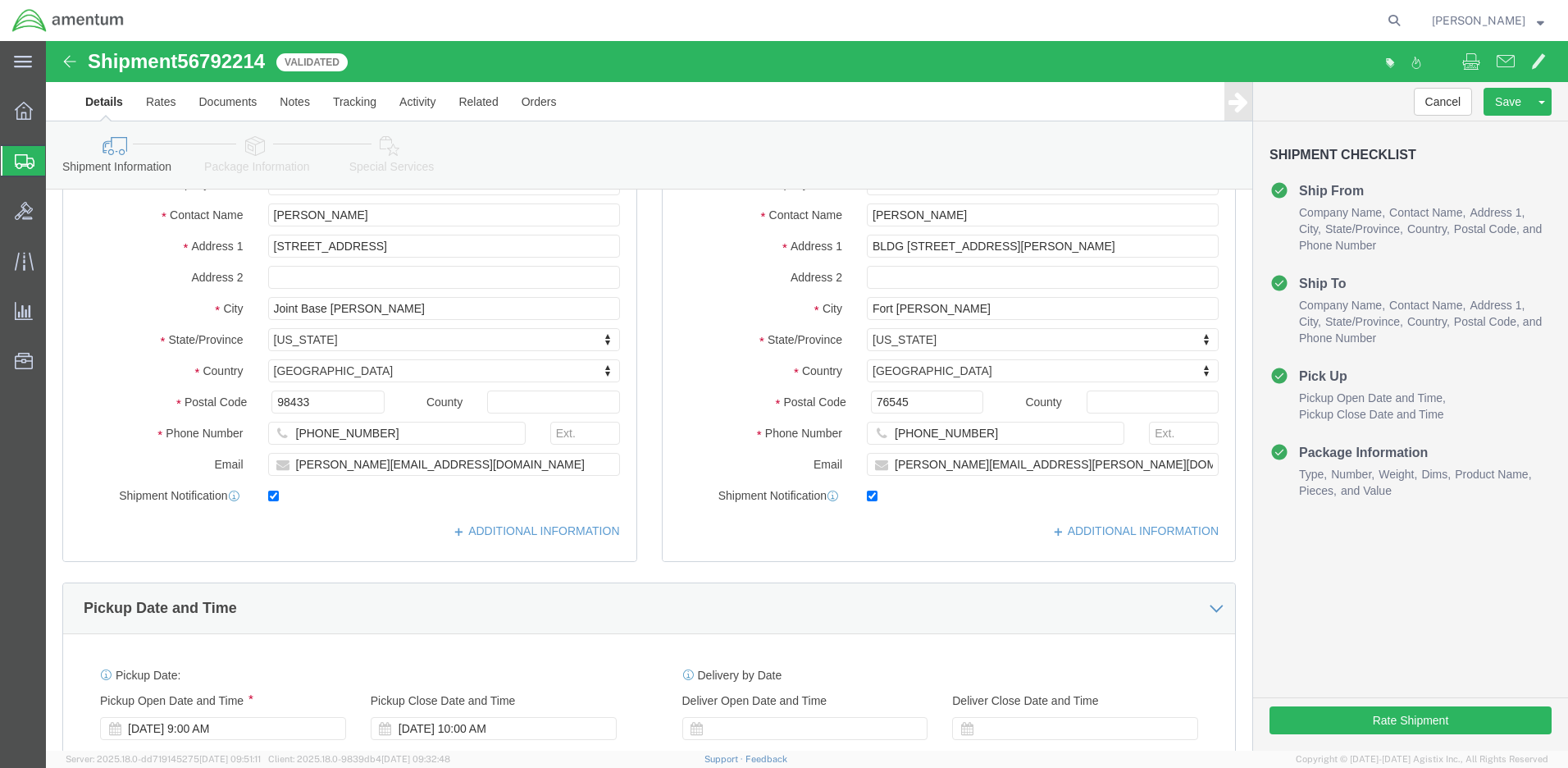
scroll to position [618, 0]
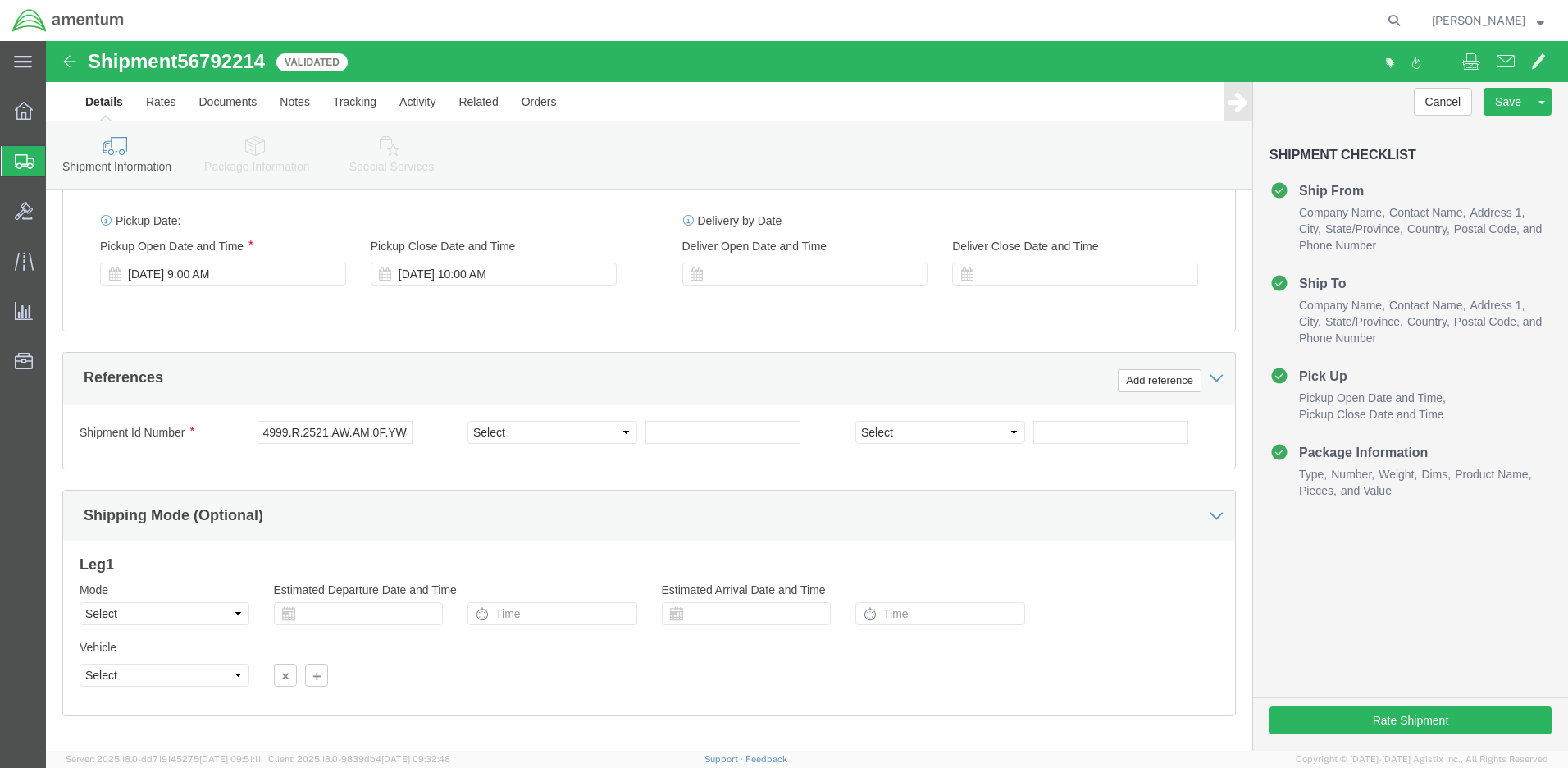
click button "Continue"
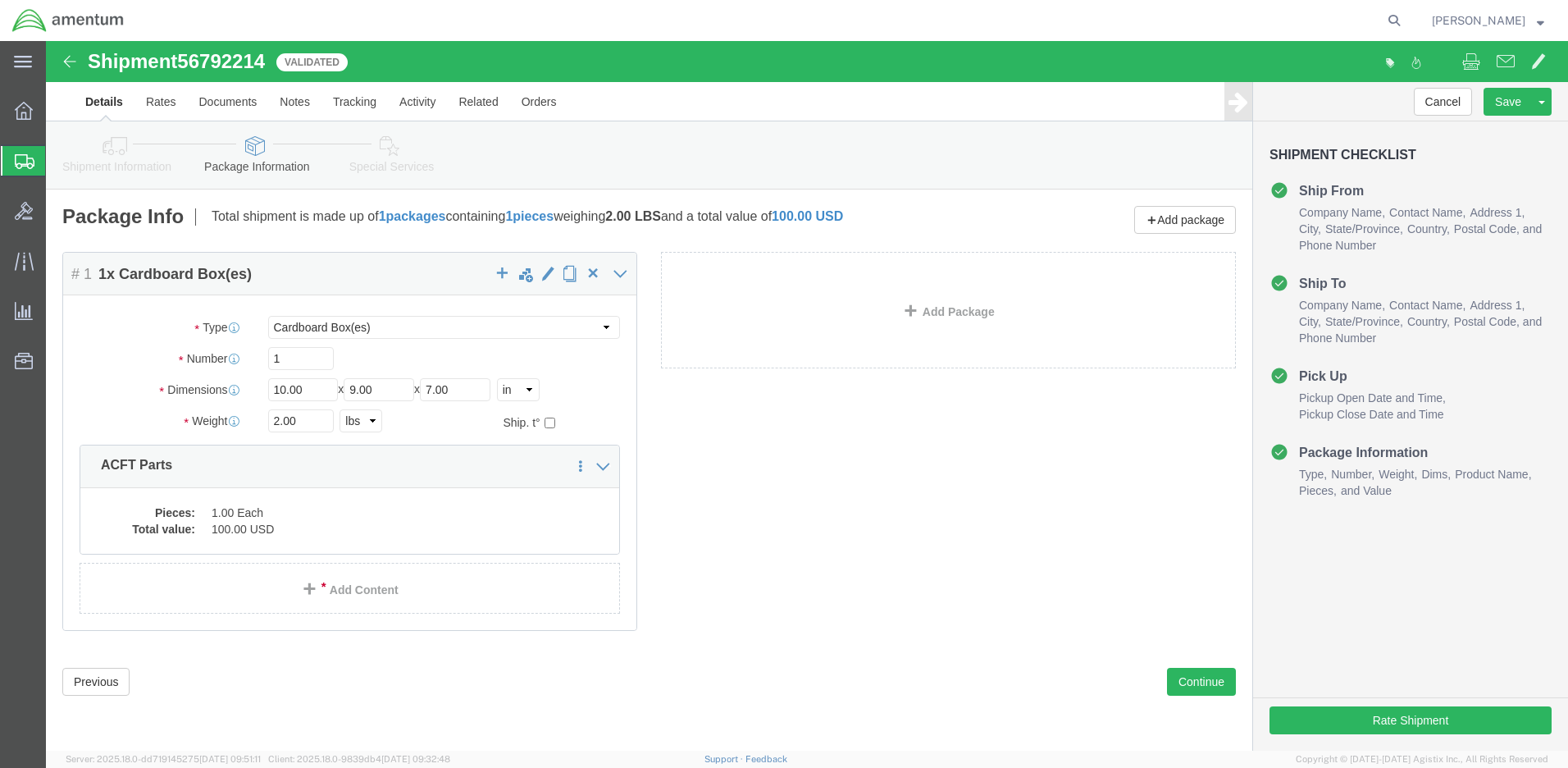
click div "1"
click button "Continue"
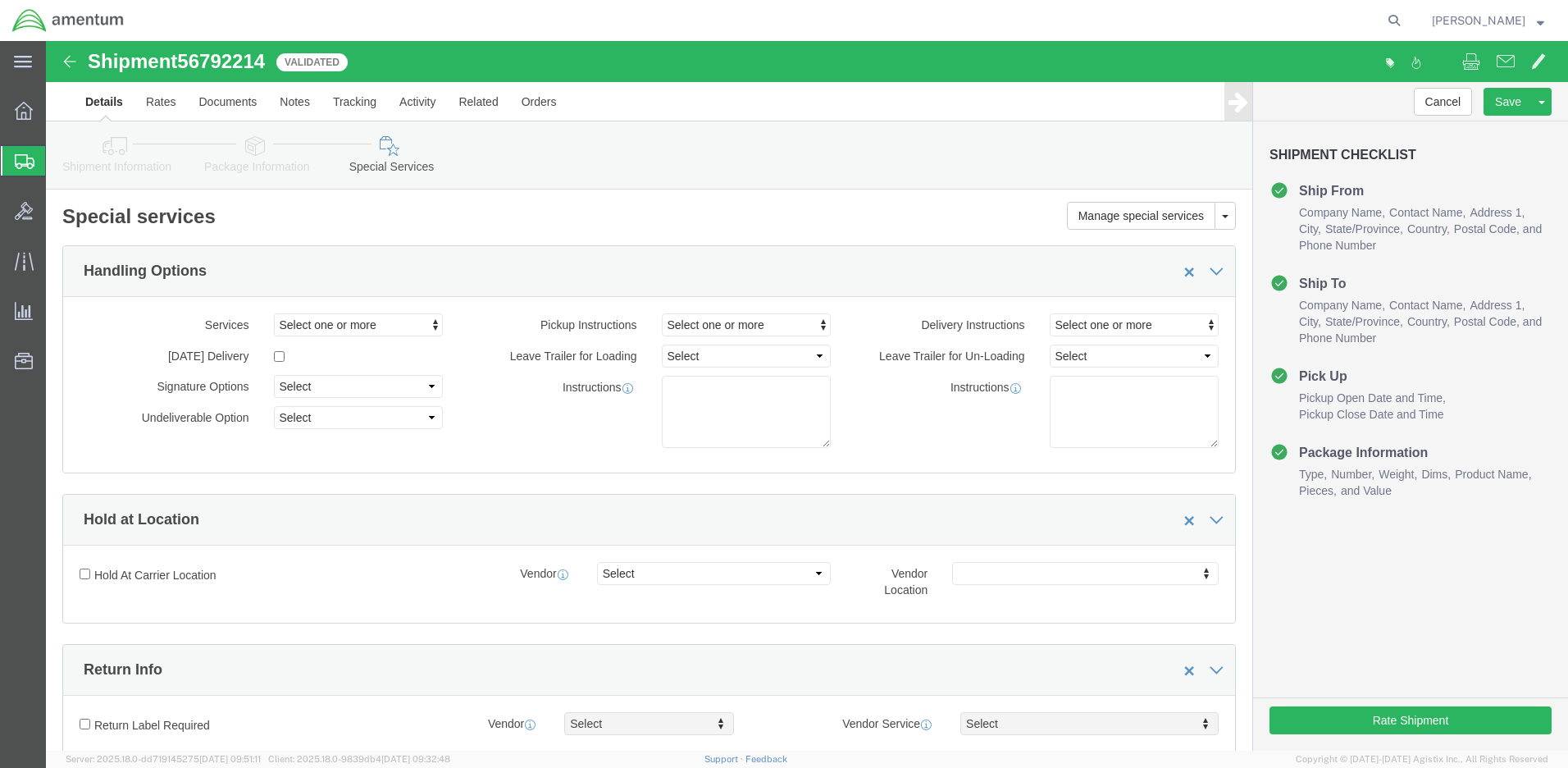
select select "1 Day"
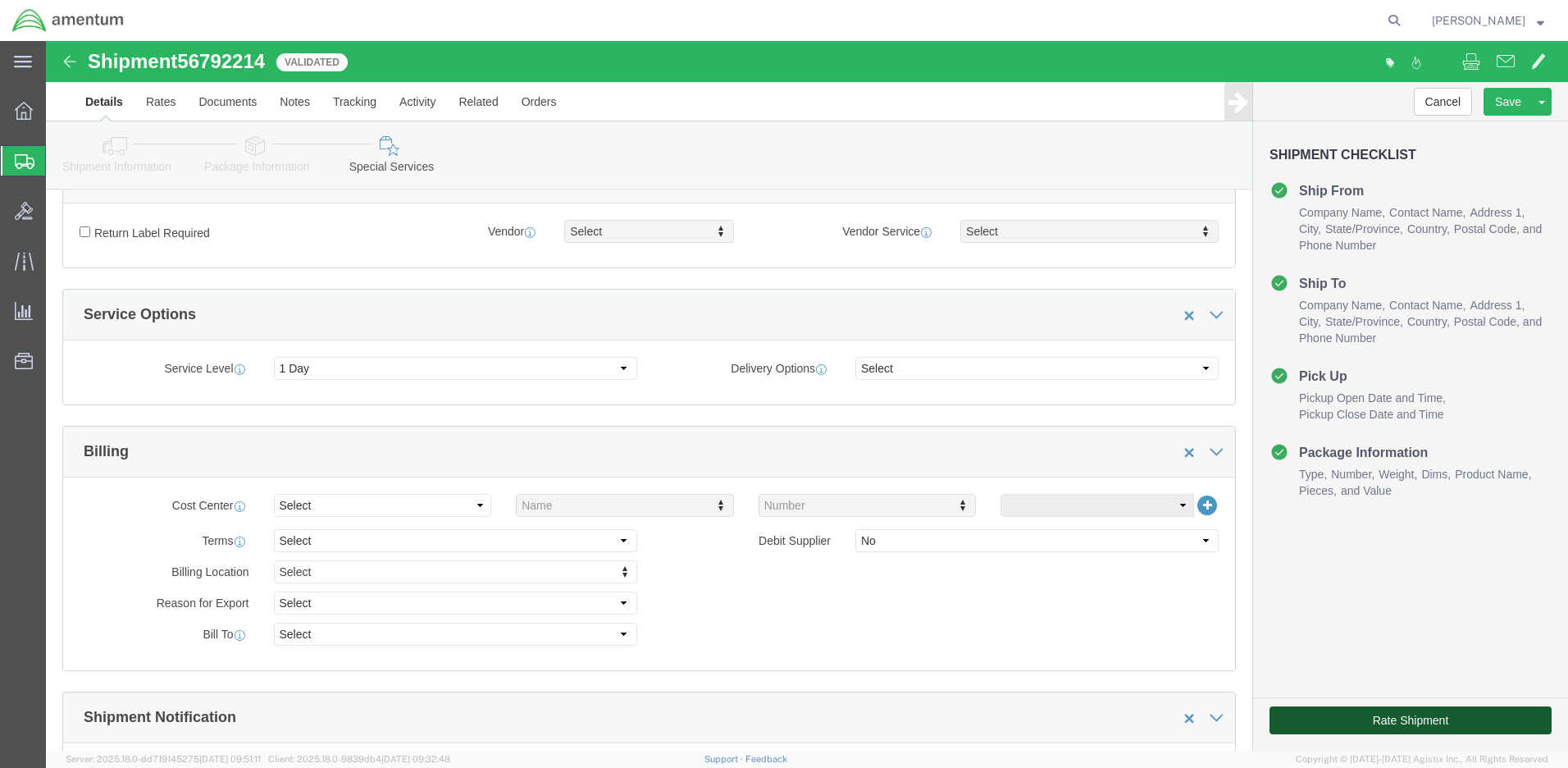
click button "Rate Shipment"
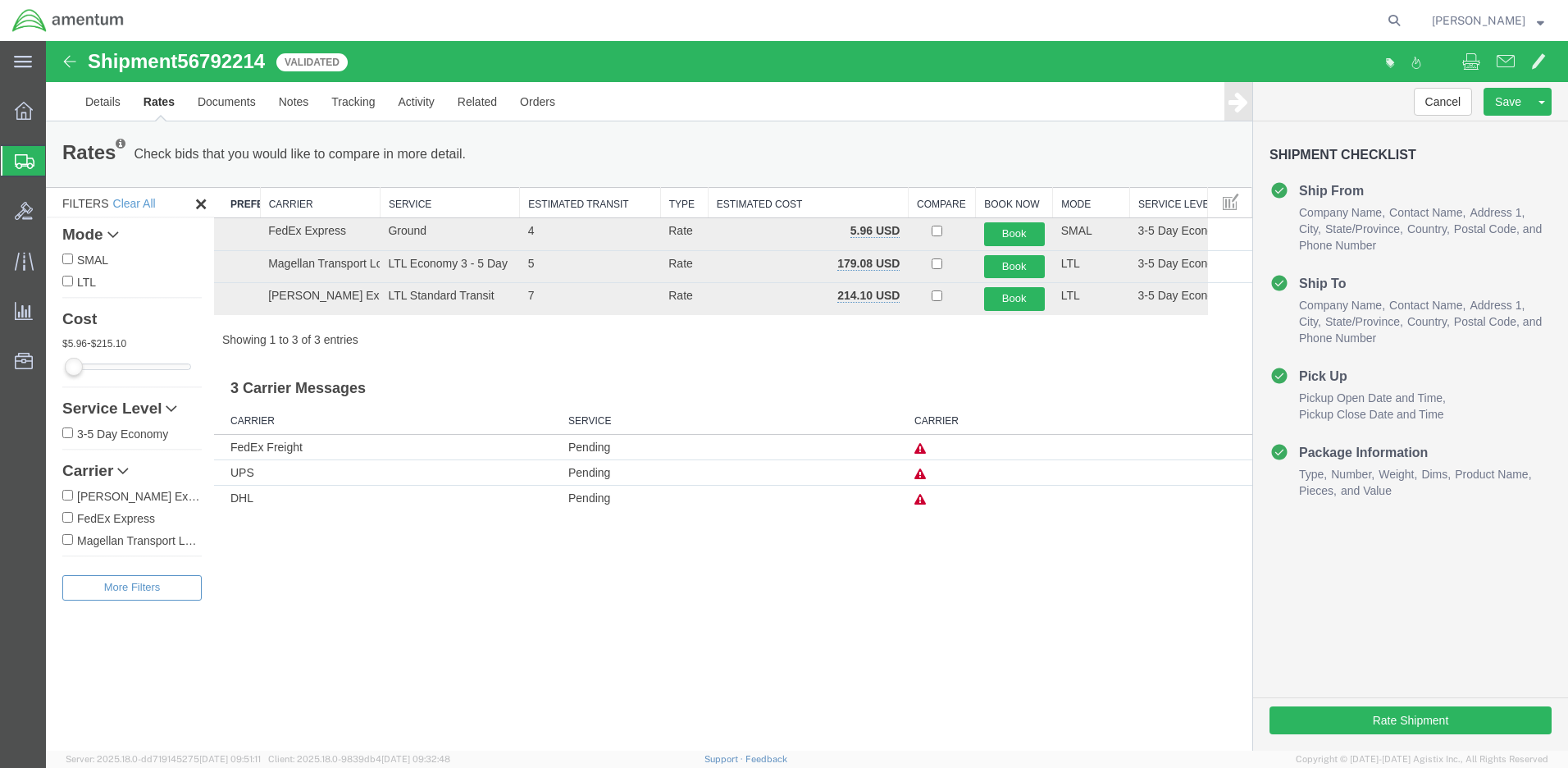
scroll to position [0, 0]
click at [125, 142] on icon at bounding box center [121, 143] width 10 height 12
drag, startPoint x: 397, startPoint y: 127, endPoint x: 410, endPoint y: 127, distance: 13.0
click at [410, 127] on div "Rates Check bids that you would like to compare in more detail. Compare Filter" at bounding box center [649, 154] width 1206 height 66
click at [1446, 103] on button "Cancel" at bounding box center [1443, 102] width 59 height 28
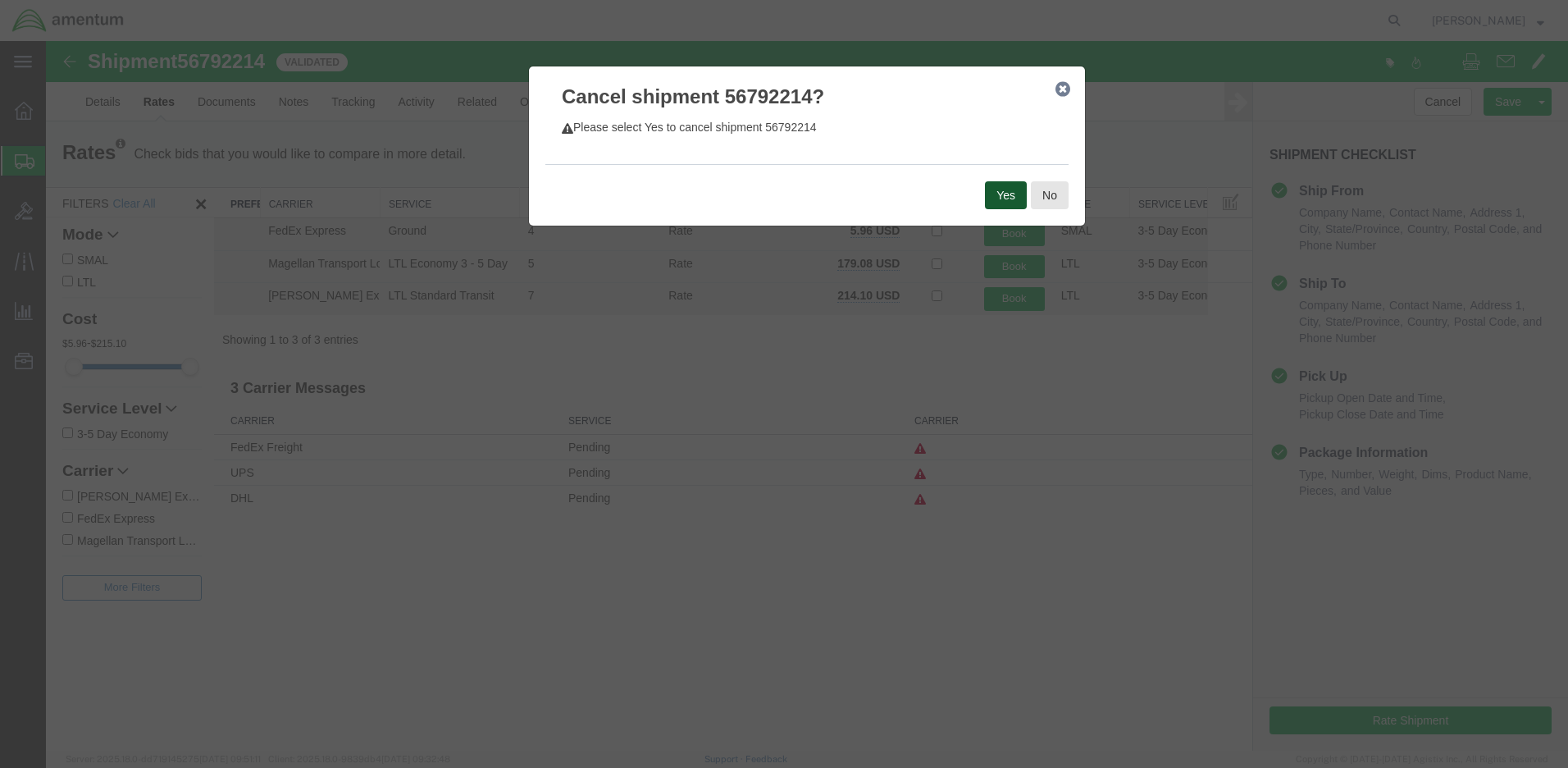
click at [1003, 195] on button "Yes" at bounding box center [1005, 195] width 42 height 28
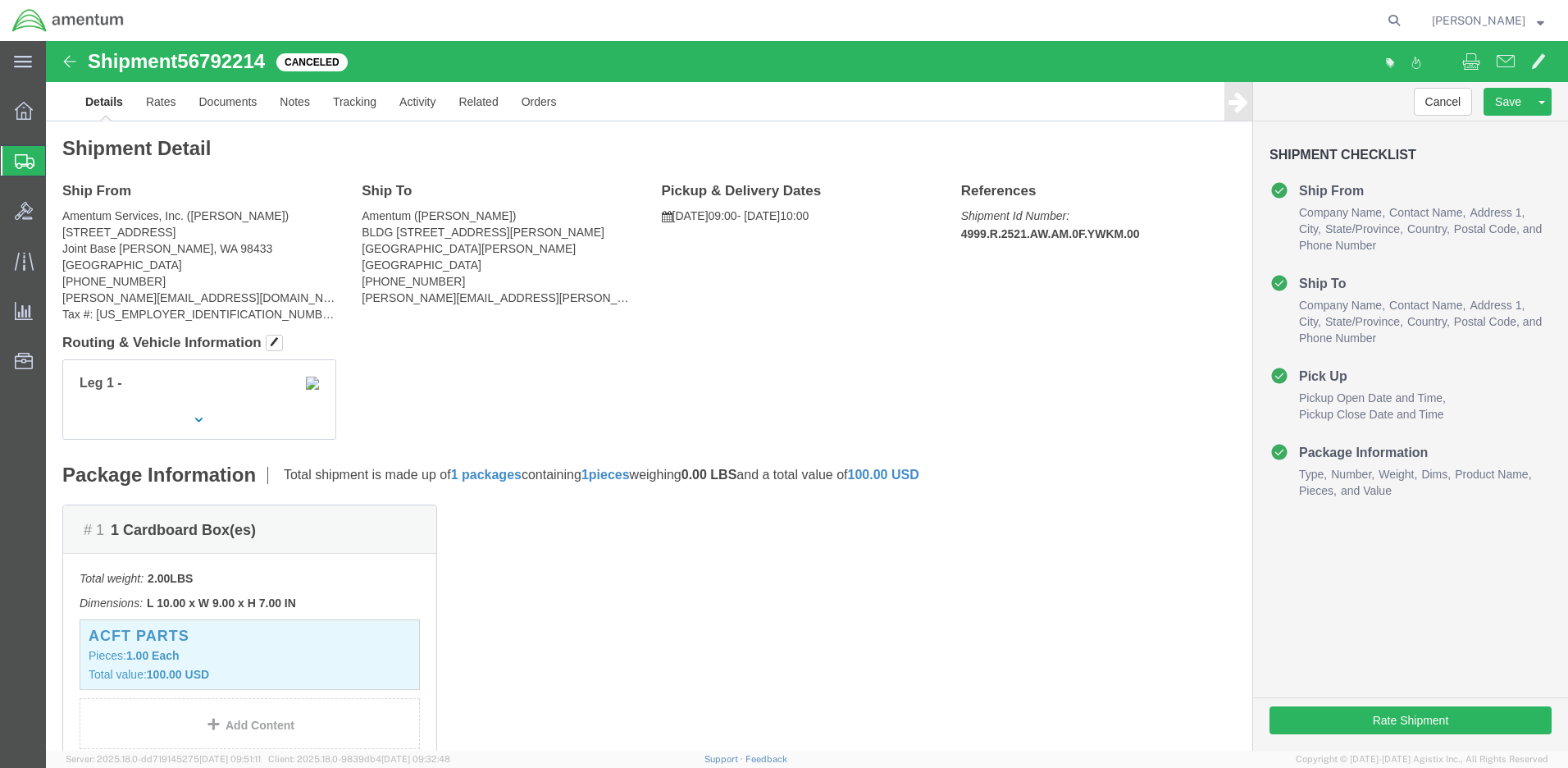
click div "Leg 1 -"
click at [0, 0] on span "Create Shipment" at bounding box center [0, 0] width 0 height 0
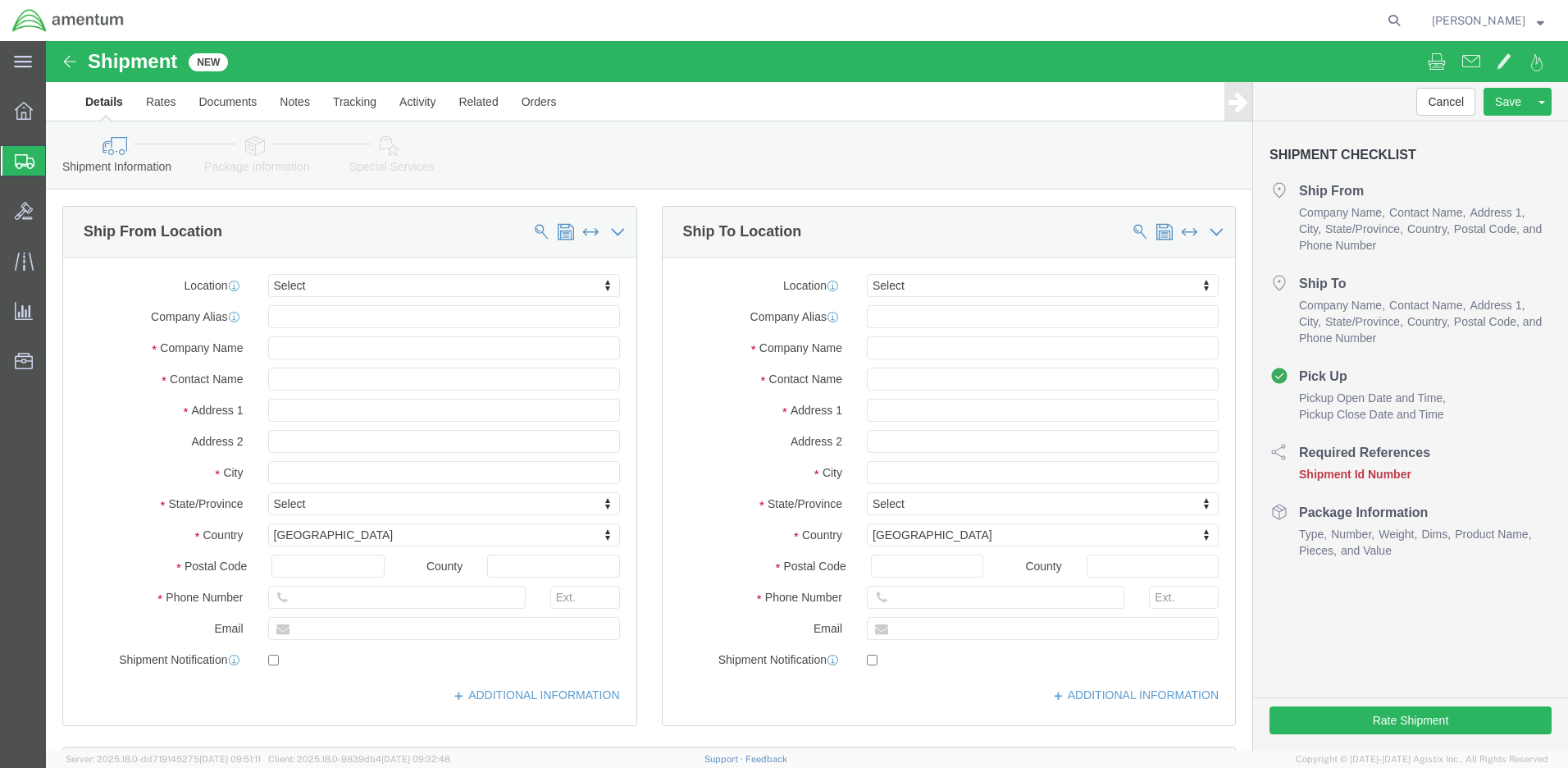
paste input "4999.R.2521.AW.AM.0F.YWKM.00"
type input "4999.R.2521.AW.AM.0F.YWKM.00"
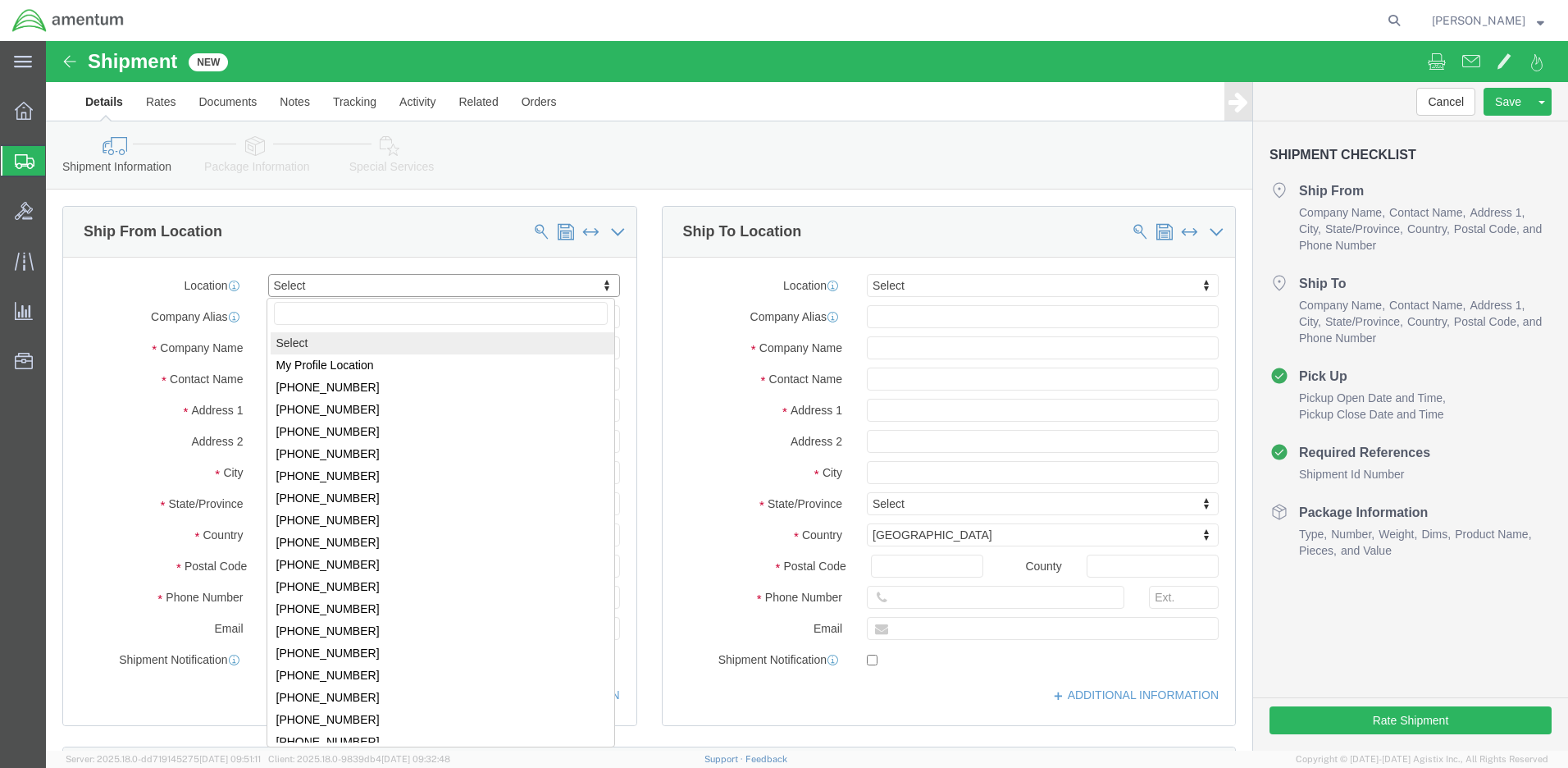
click body "Shipment New Details Rates Documents Notes Tracking Activity Related Orders Can…"
select select "MYPROFILE"
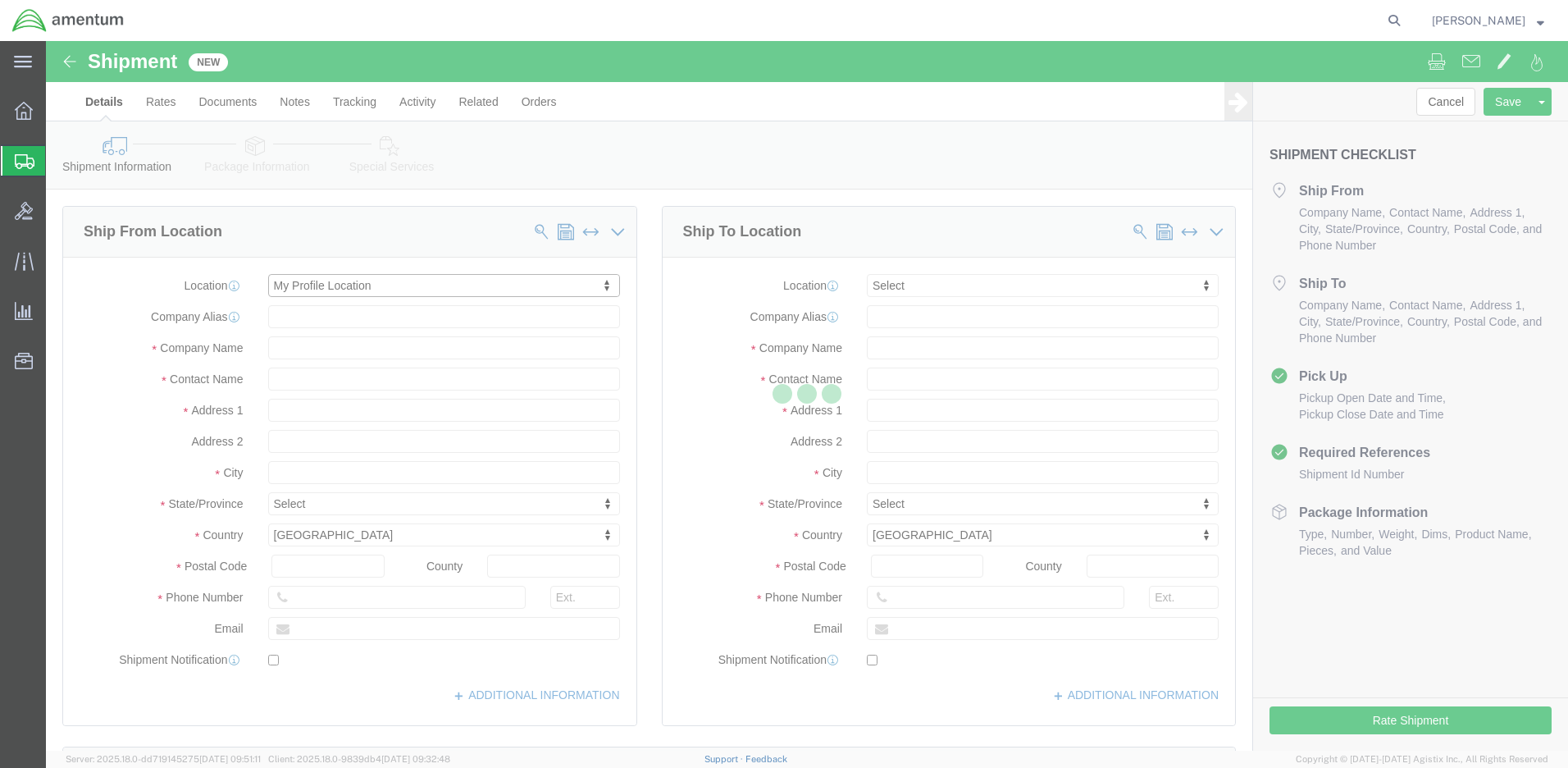
select select "WA"
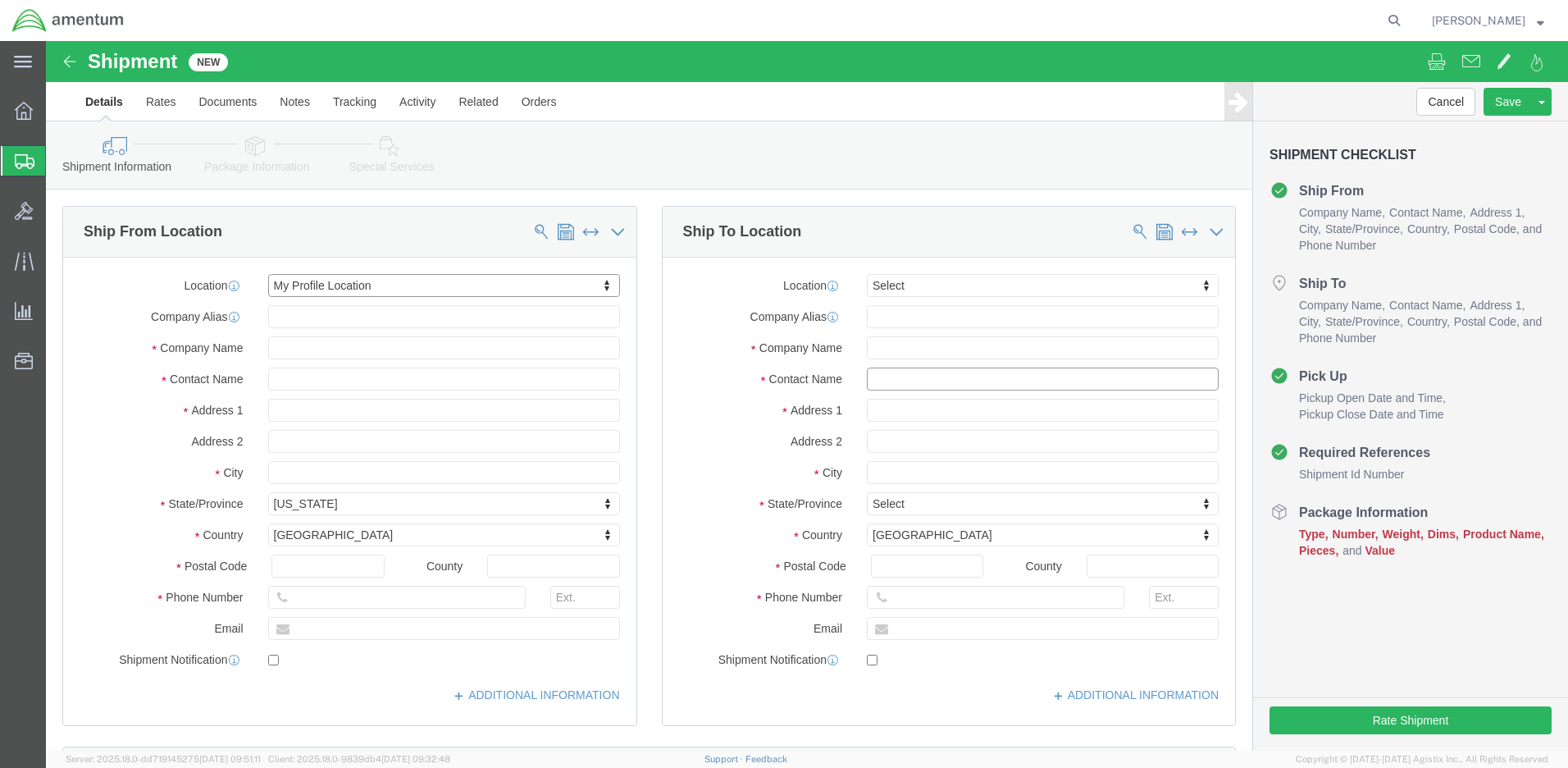
click input "text"
type input "cli"
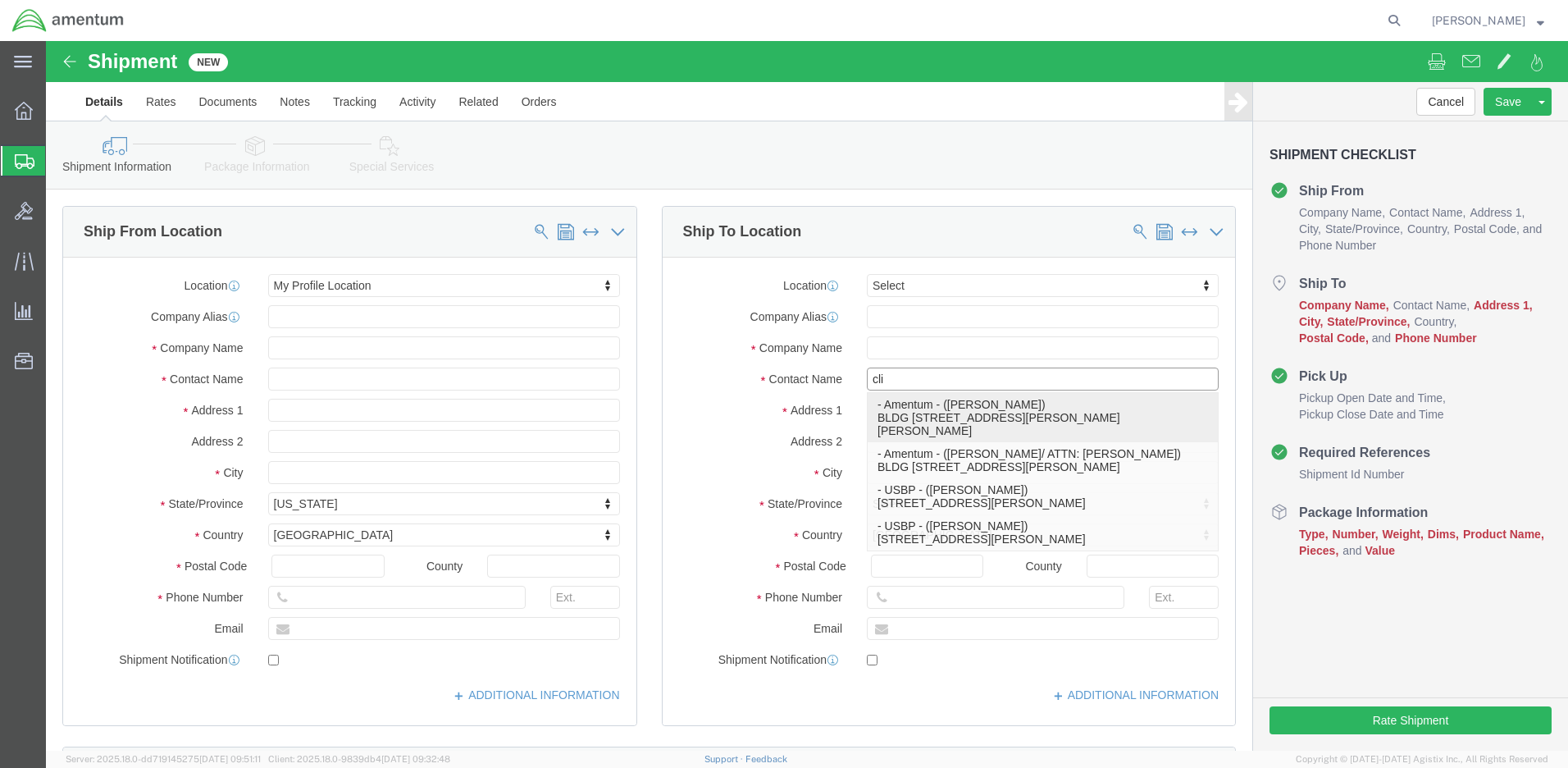
click p "- Amentum - ([PERSON_NAME]) BLDG [STREET_ADDRESS][PERSON_NAME][PERSON_NAME]"
select select "[GEOGRAPHIC_DATA]"
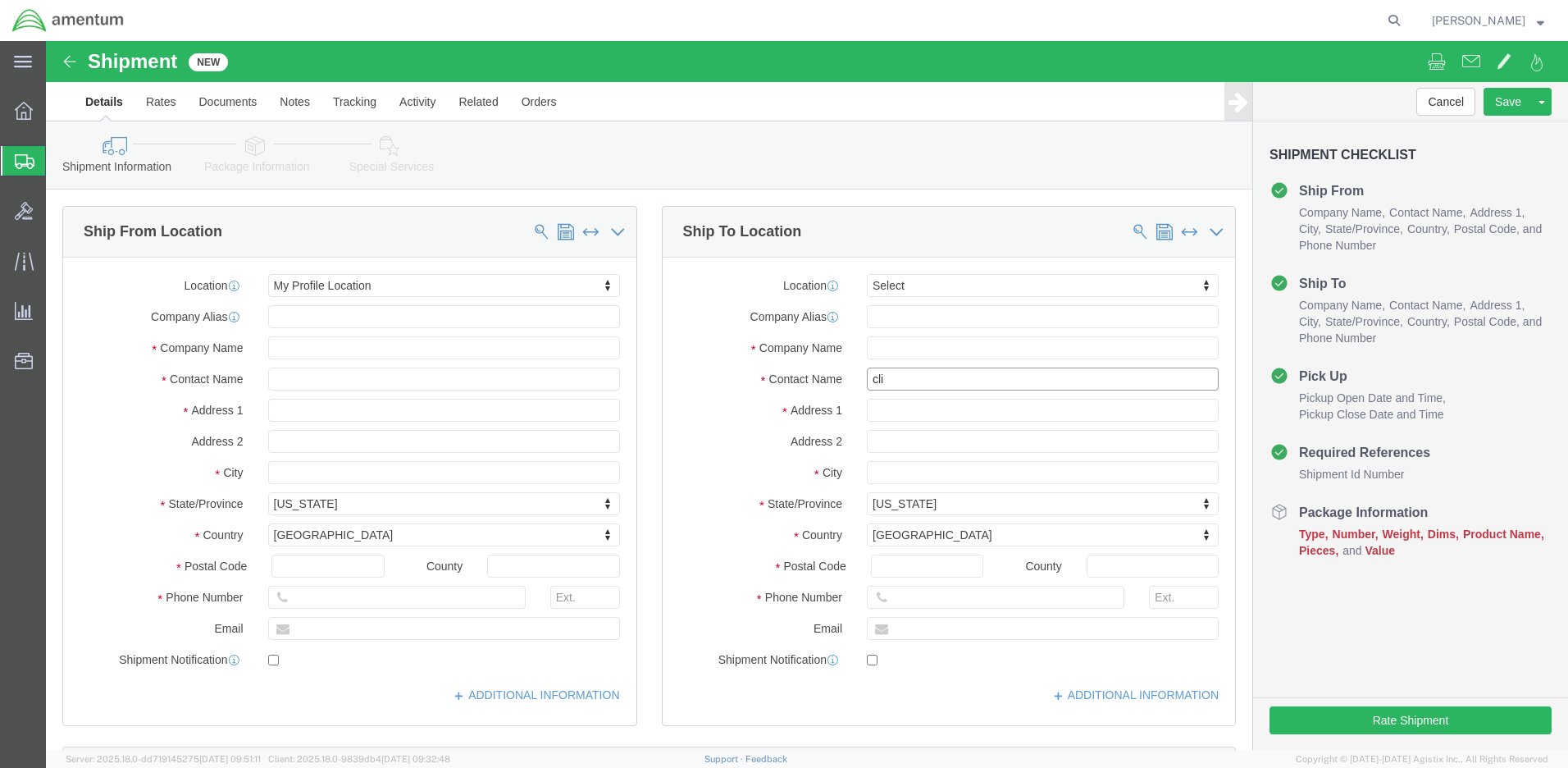
scroll to position [670, 0]
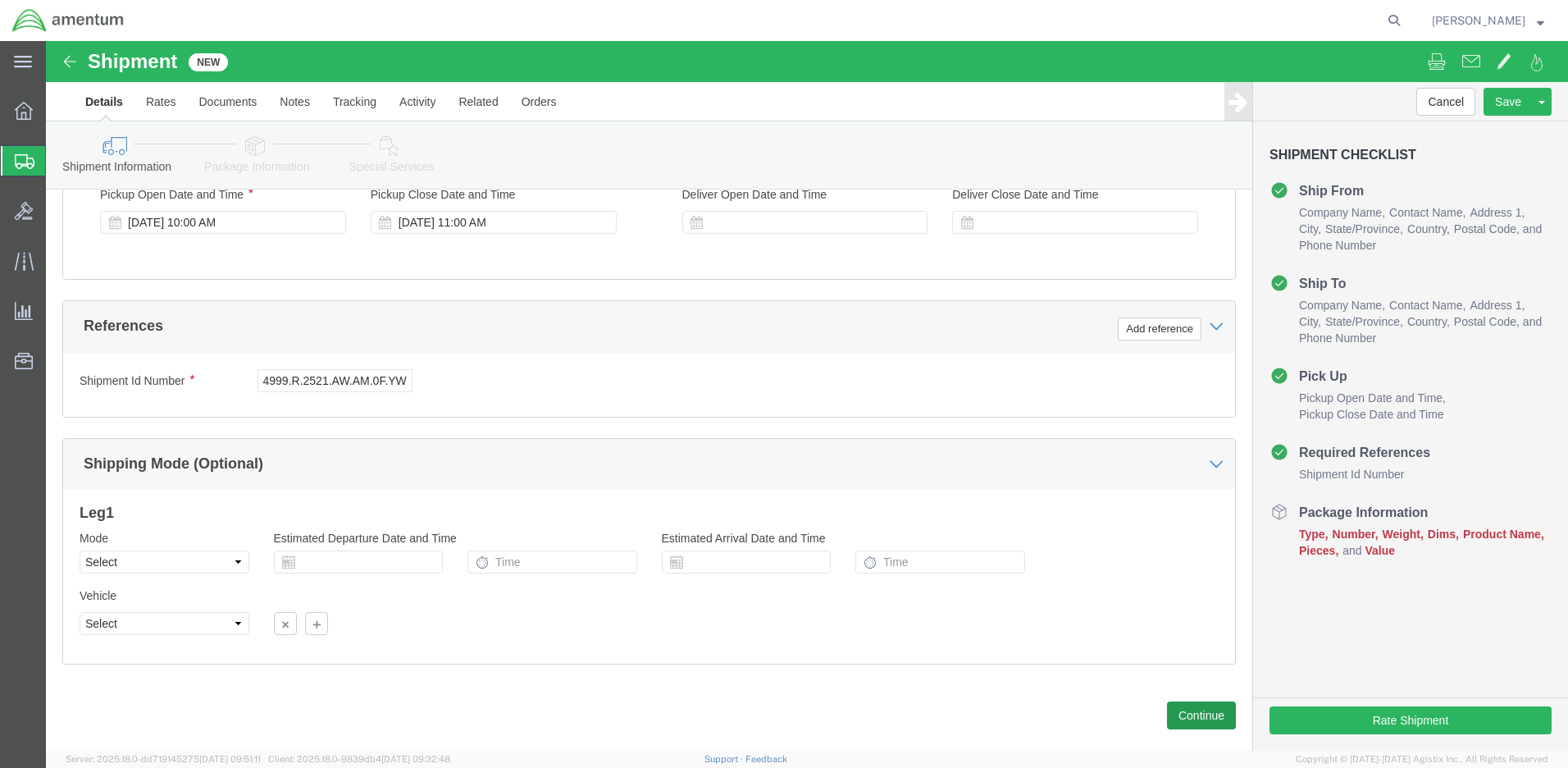
type input "[PERSON_NAME]"
drag, startPoint x: 1141, startPoint y: 654, endPoint x: 1145, endPoint y: 646, distance: 8.9
click button "Continue"
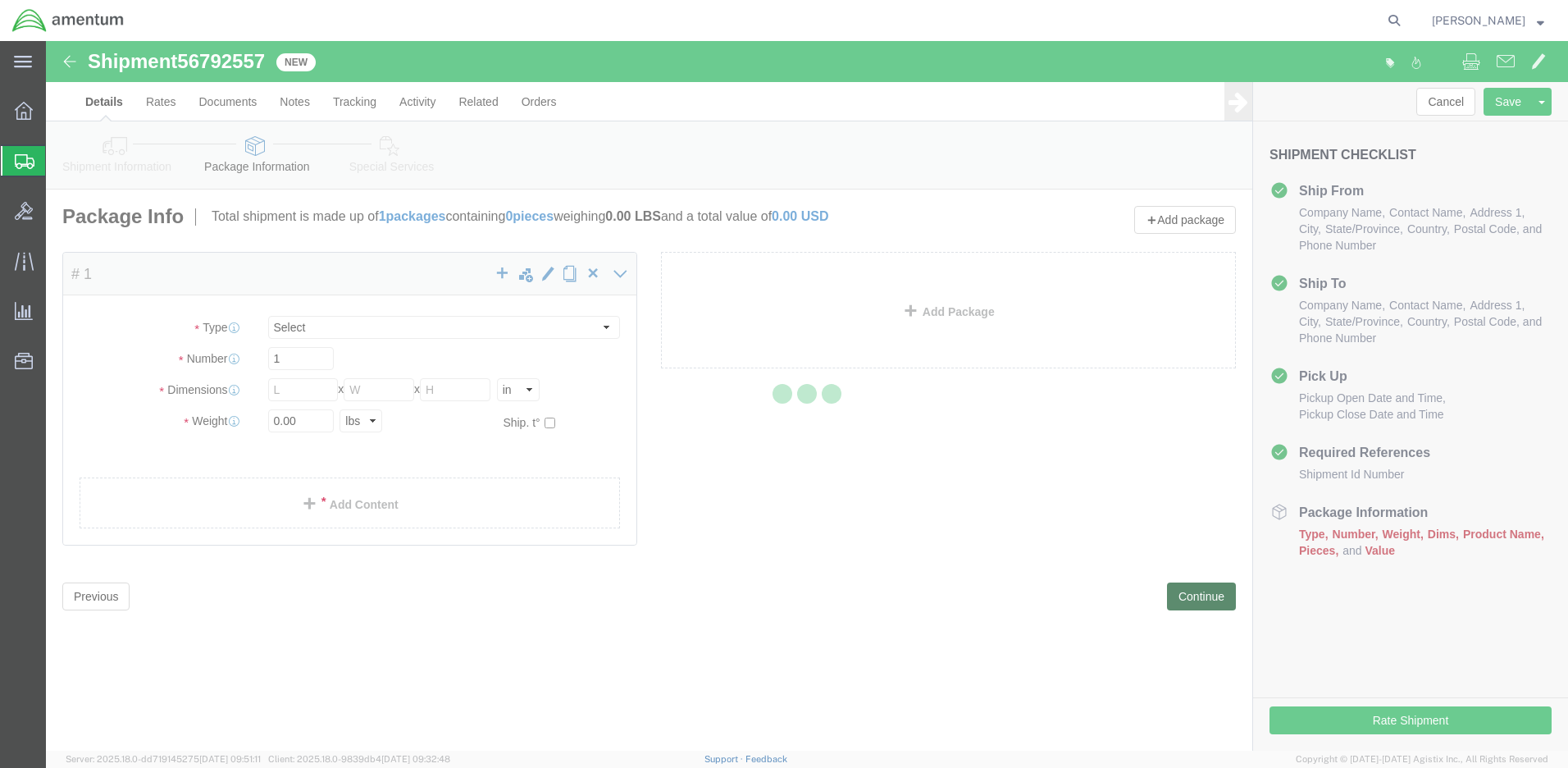
select select "CBOX"
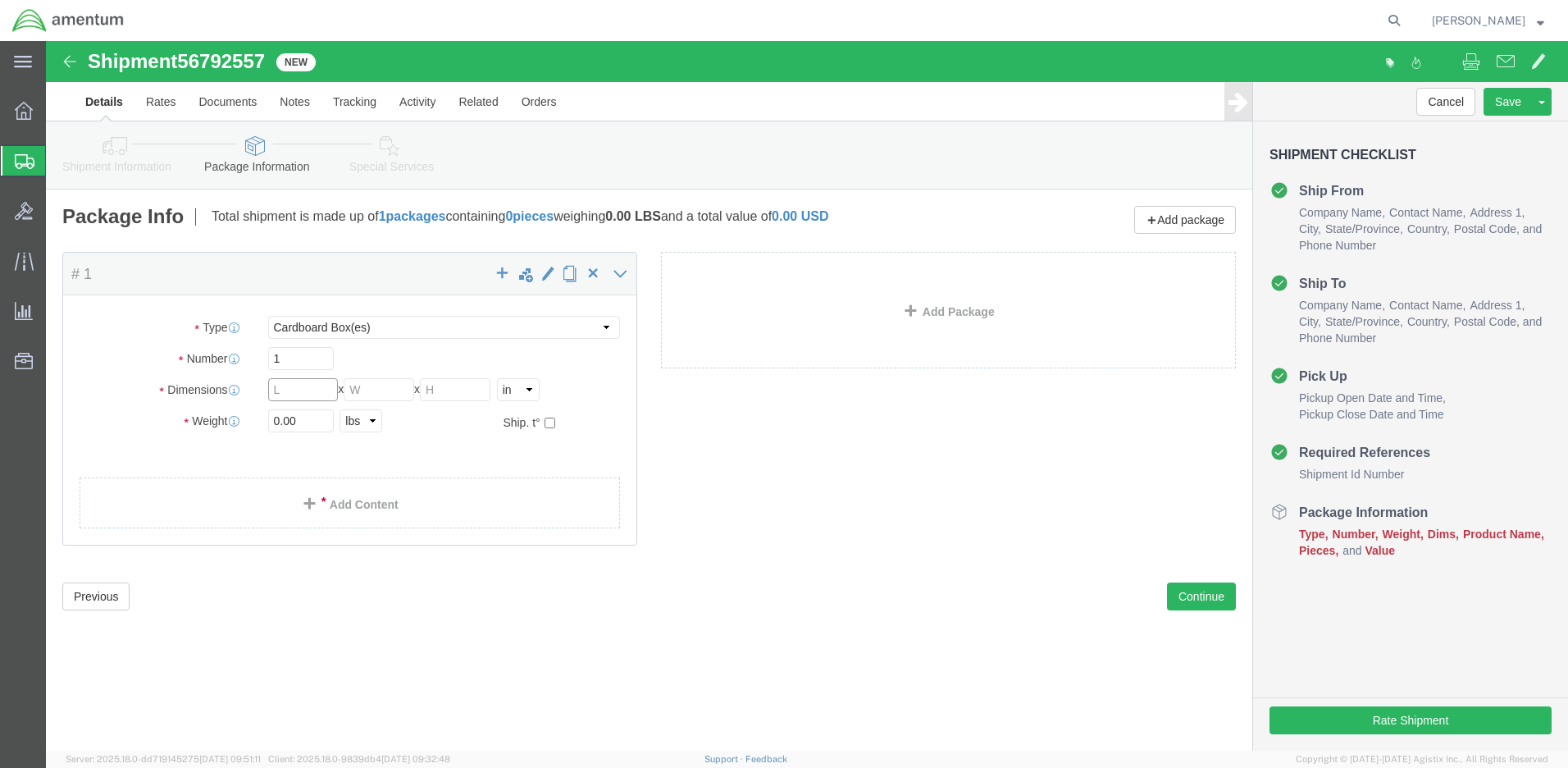
click input "text"
type input "10"
type input "9"
type input "7"
drag, startPoint x: 253, startPoint y: 379, endPoint x: 211, endPoint y: 378, distance: 42.0
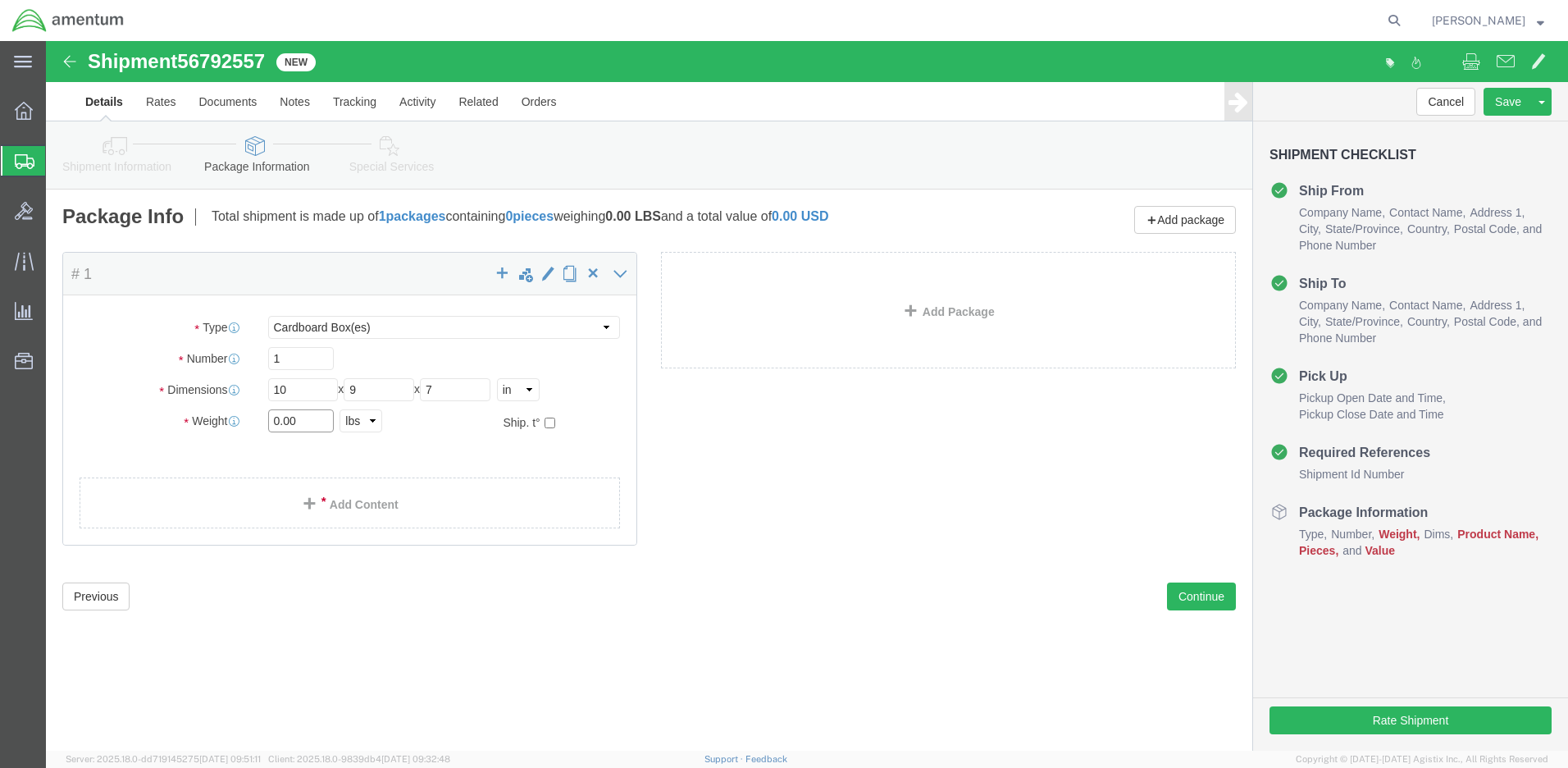
click div "Weight 0.00 Select kgs lbs Ship. t°"
type input "2"
click link "Add Content"
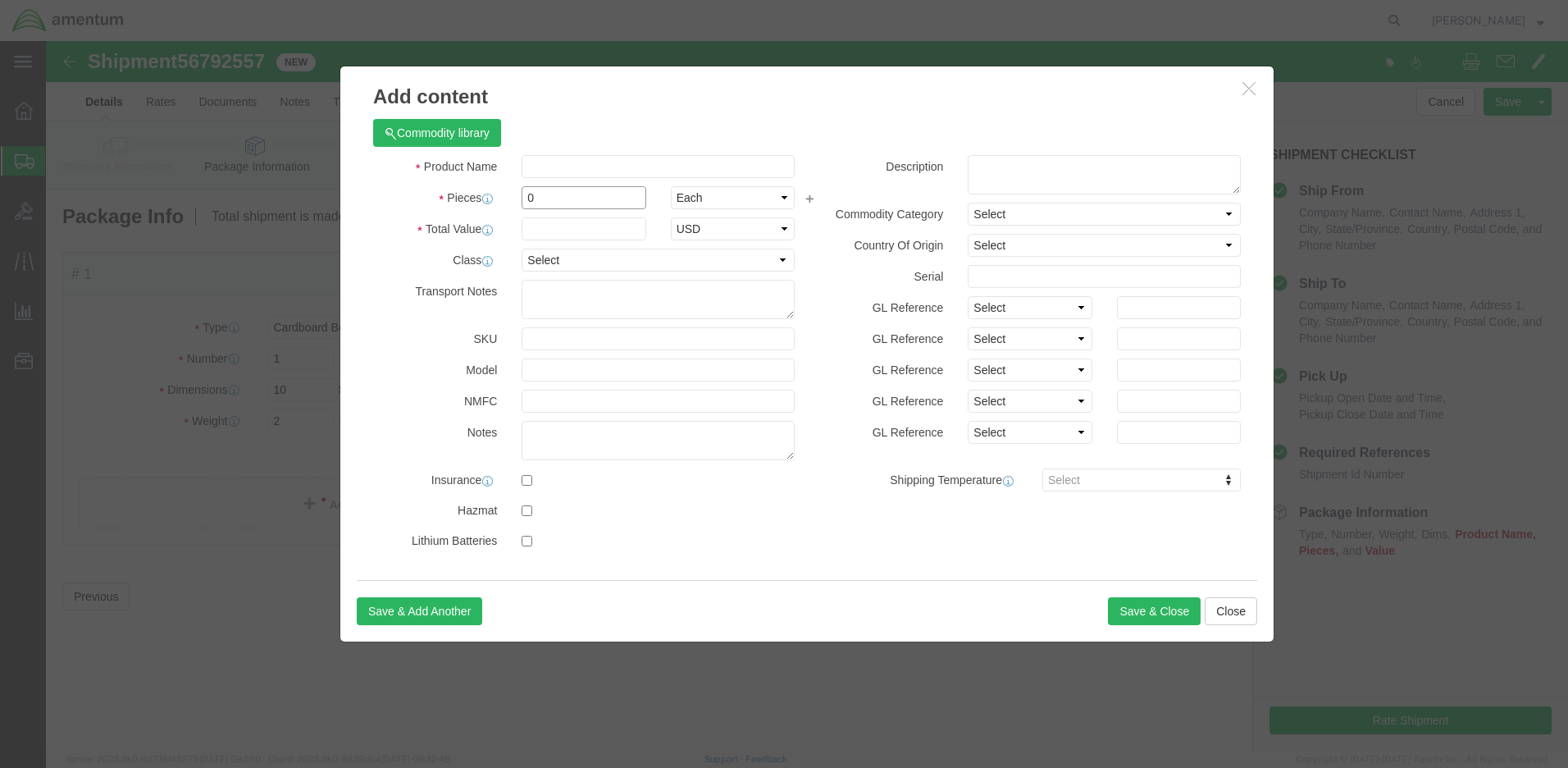
drag, startPoint x: 503, startPoint y: 151, endPoint x: 471, endPoint y: 151, distance: 32.0
click div "0"
type input "1"
click input "text"
type input "ACFT Parts"
